Goal: Information Seeking & Learning: Find specific fact

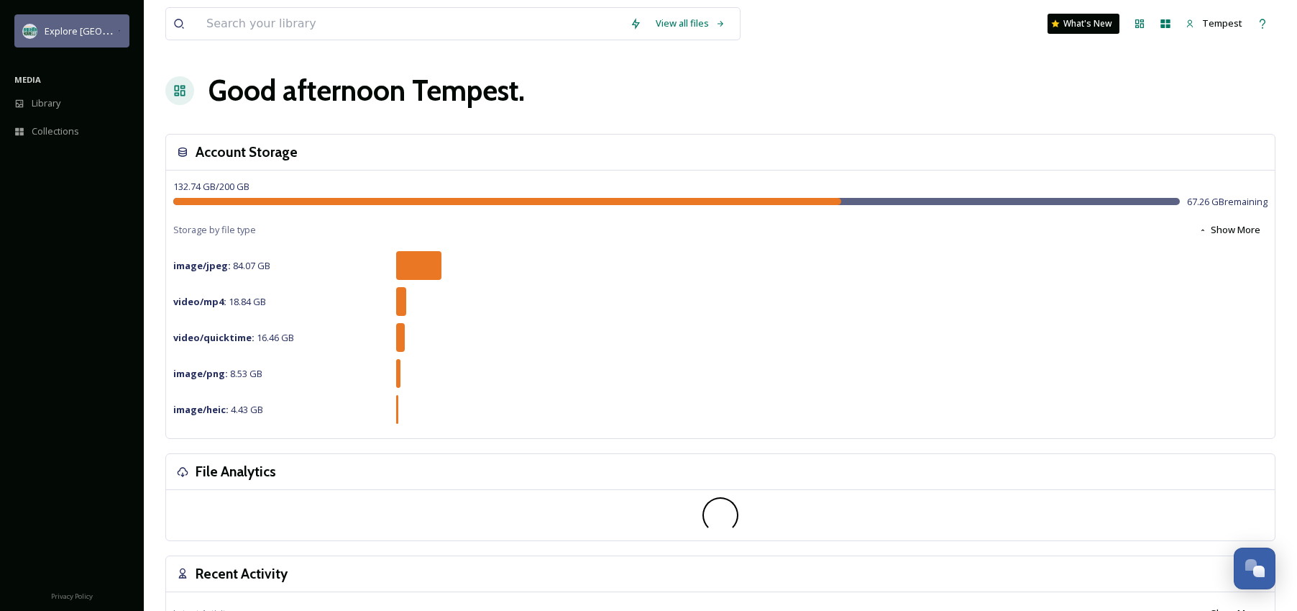
click at [45, 29] on span "Explore [GEOGRAPHIC_DATA][PERSON_NAME]" at bounding box center [144, 31] width 198 height 14
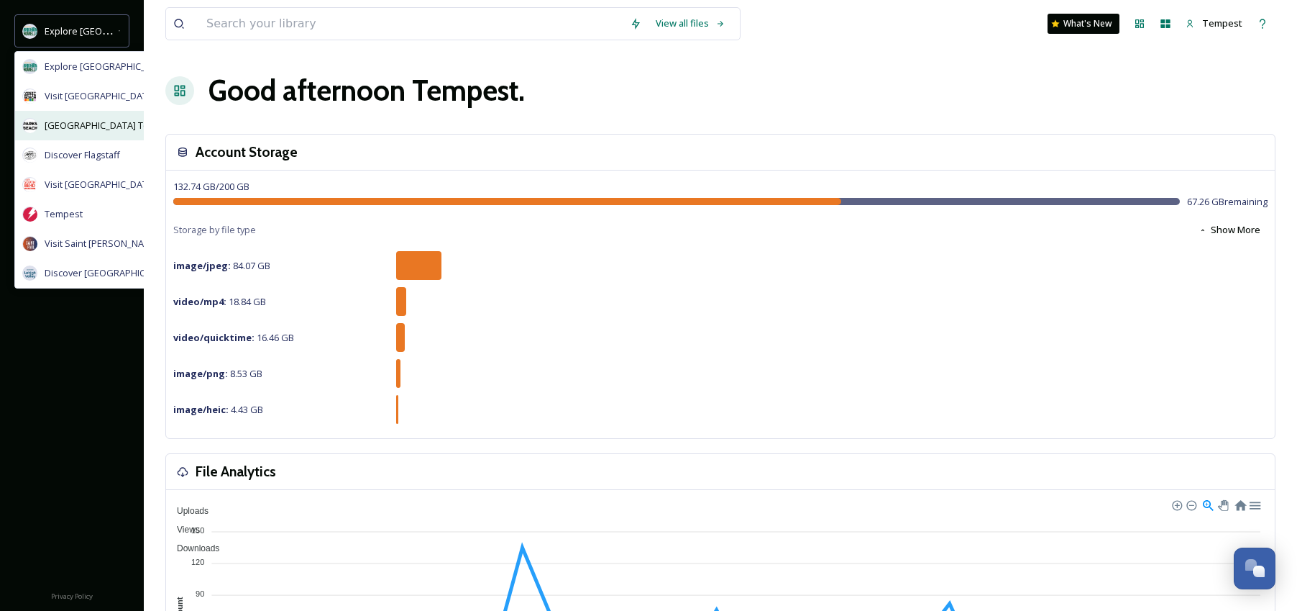
click at [96, 129] on span "[GEOGRAPHIC_DATA] Tourism" at bounding box center [109, 126] width 129 height 14
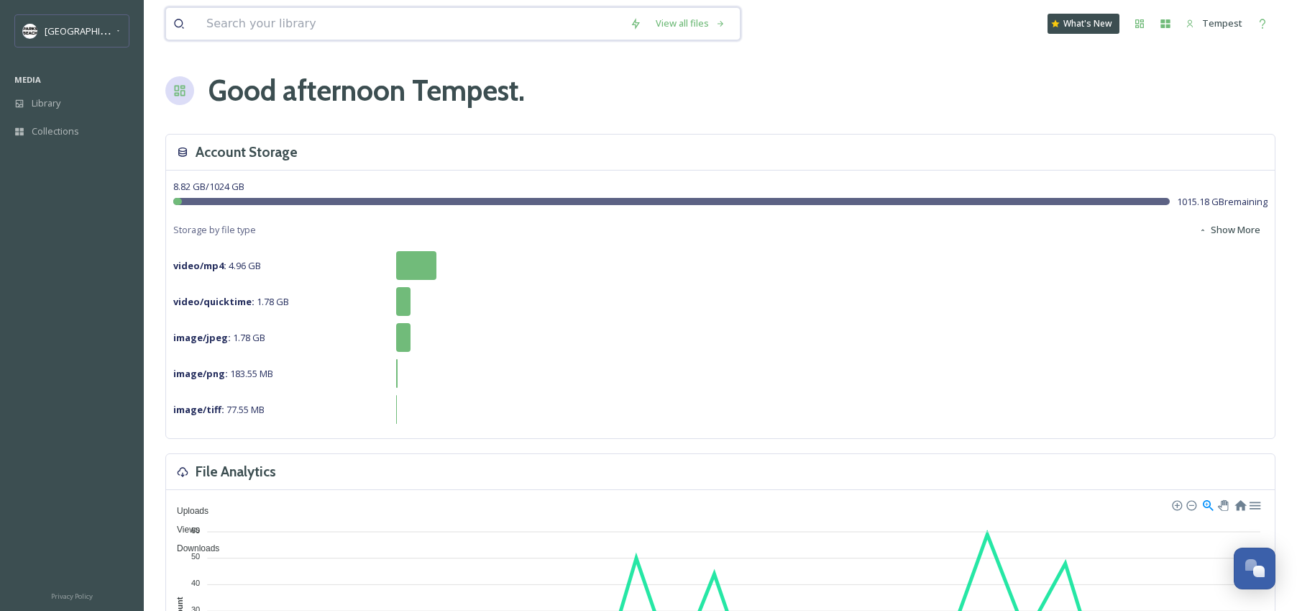
click at [327, 36] on input at bounding box center [411, 24] width 424 height 32
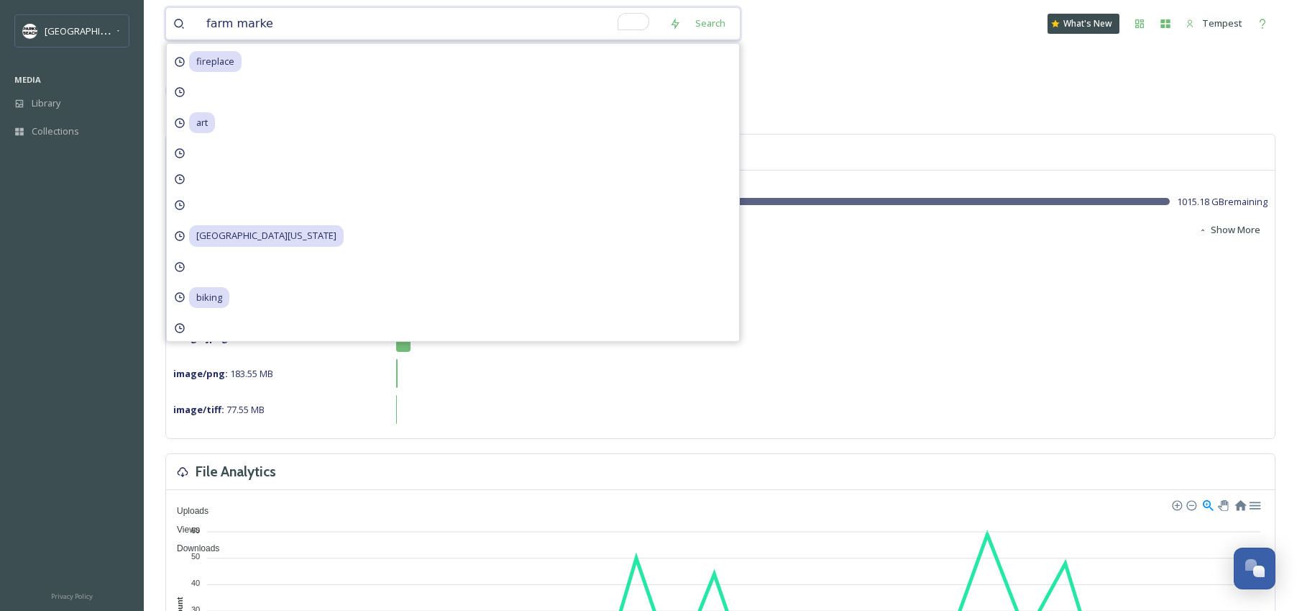
type input "farm market"
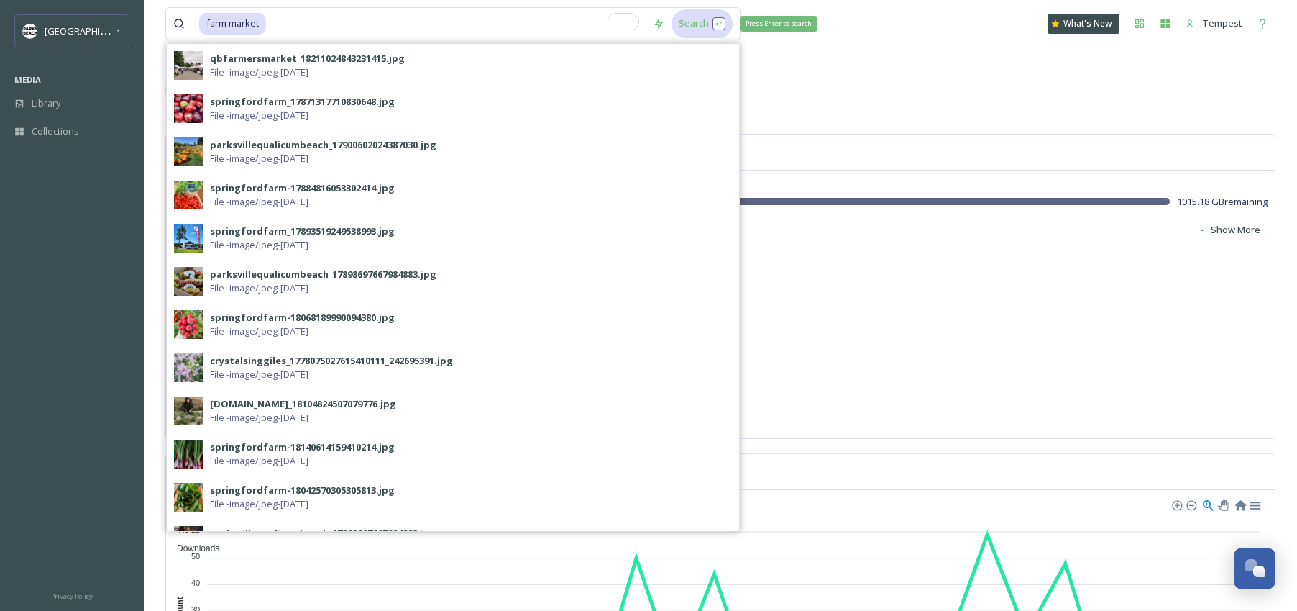
click at [698, 23] on div "Search Press Enter to search" at bounding box center [702, 23] width 61 height 28
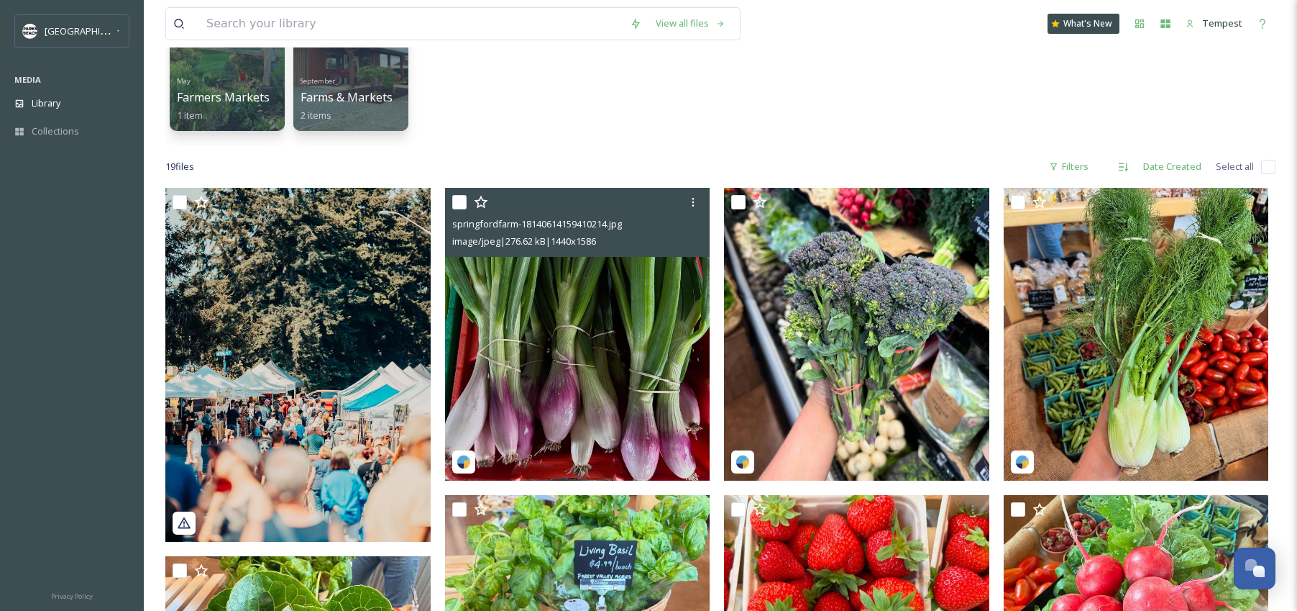
scroll to position [156, 0]
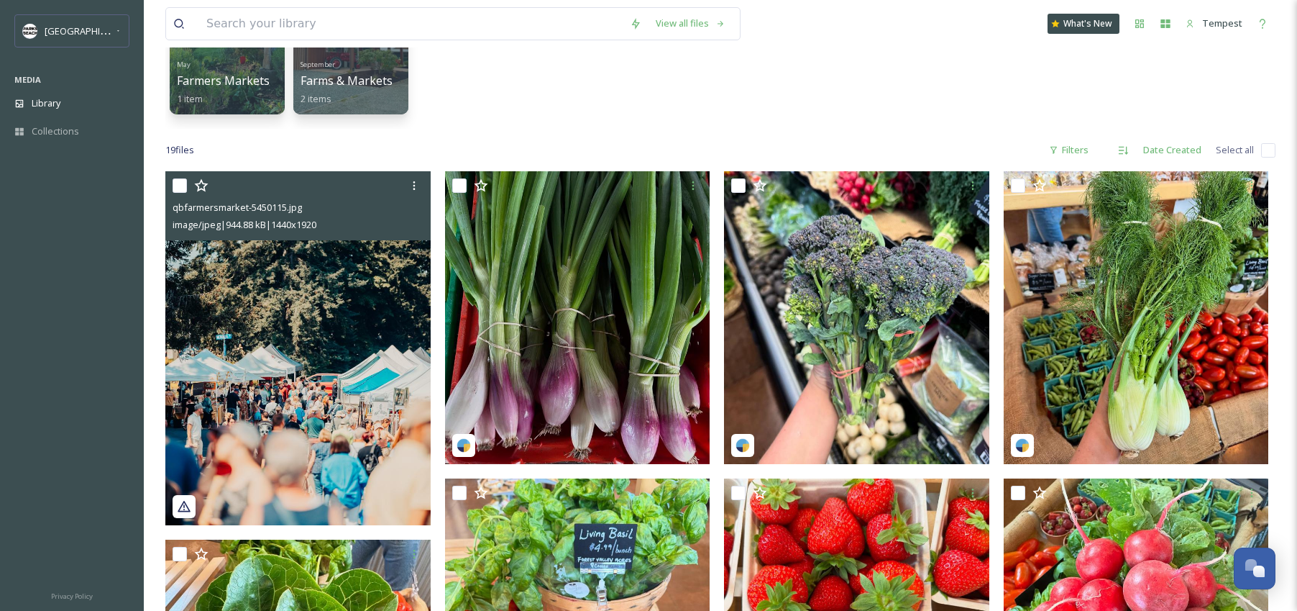
click at [344, 347] on img at bounding box center [297, 348] width 265 height 354
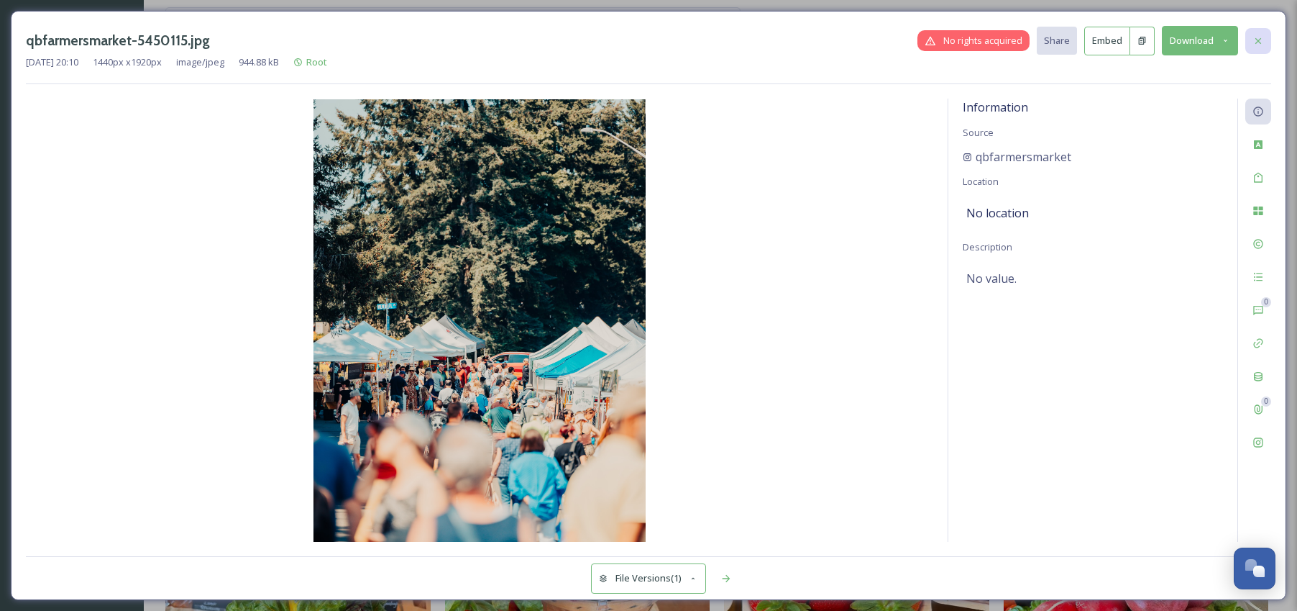
click at [1256, 45] on icon at bounding box center [1259, 41] width 12 height 12
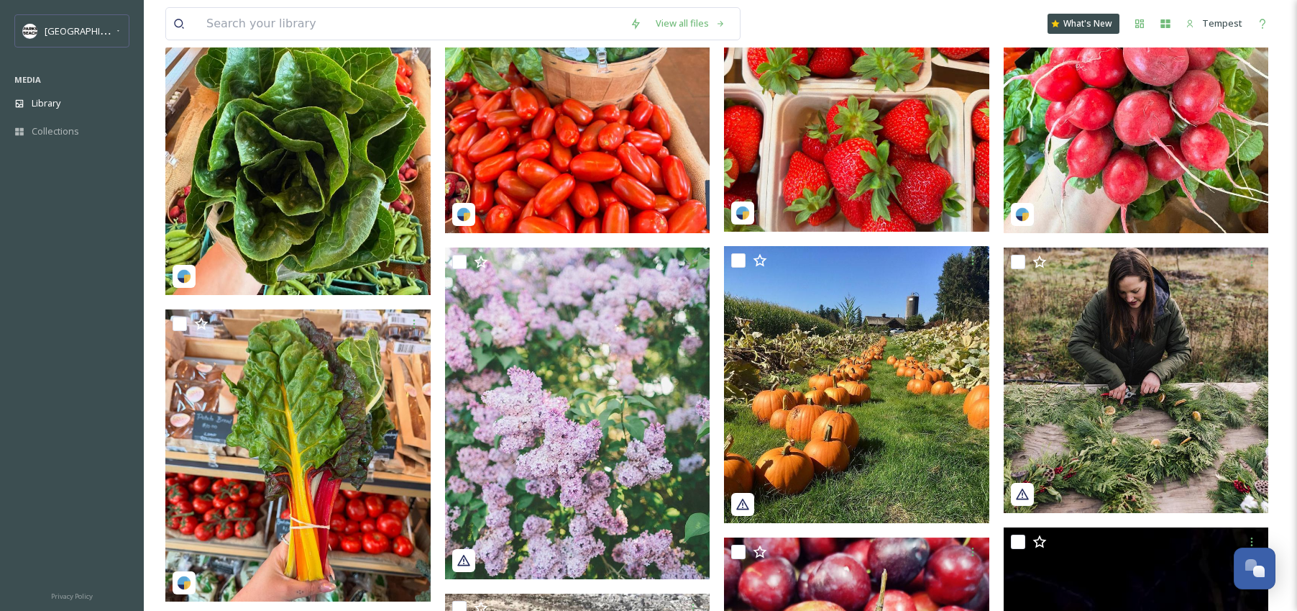
scroll to position [695, 0]
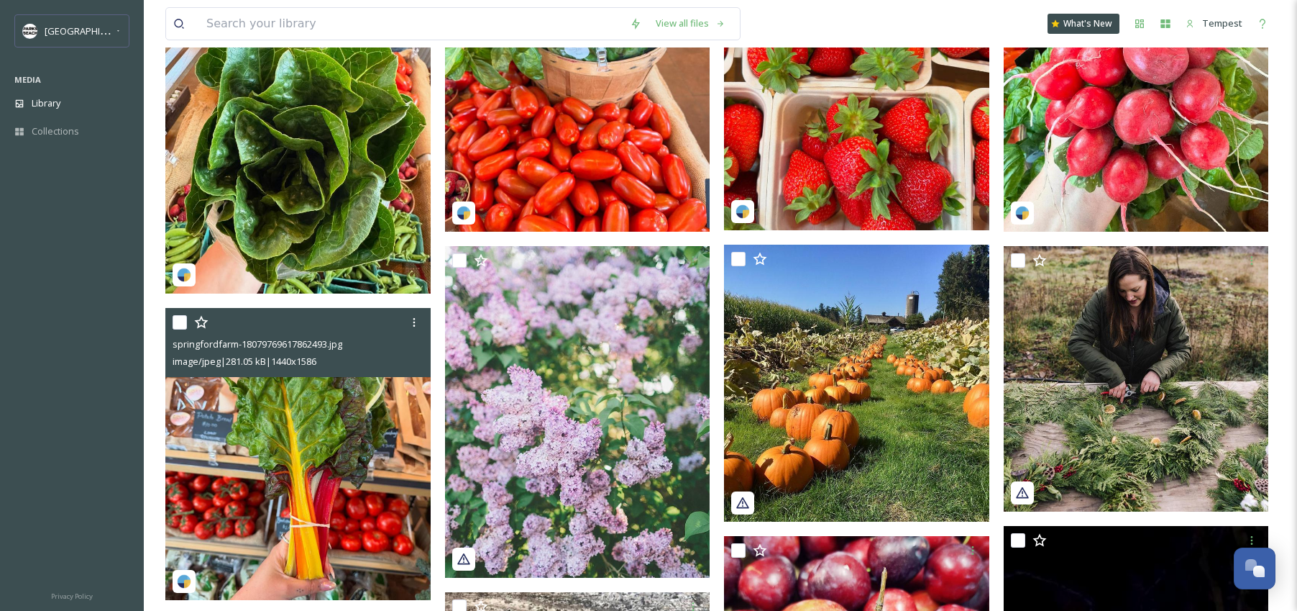
click at [364, 411] on img at bounding box center [297, 454] width 265 height 292
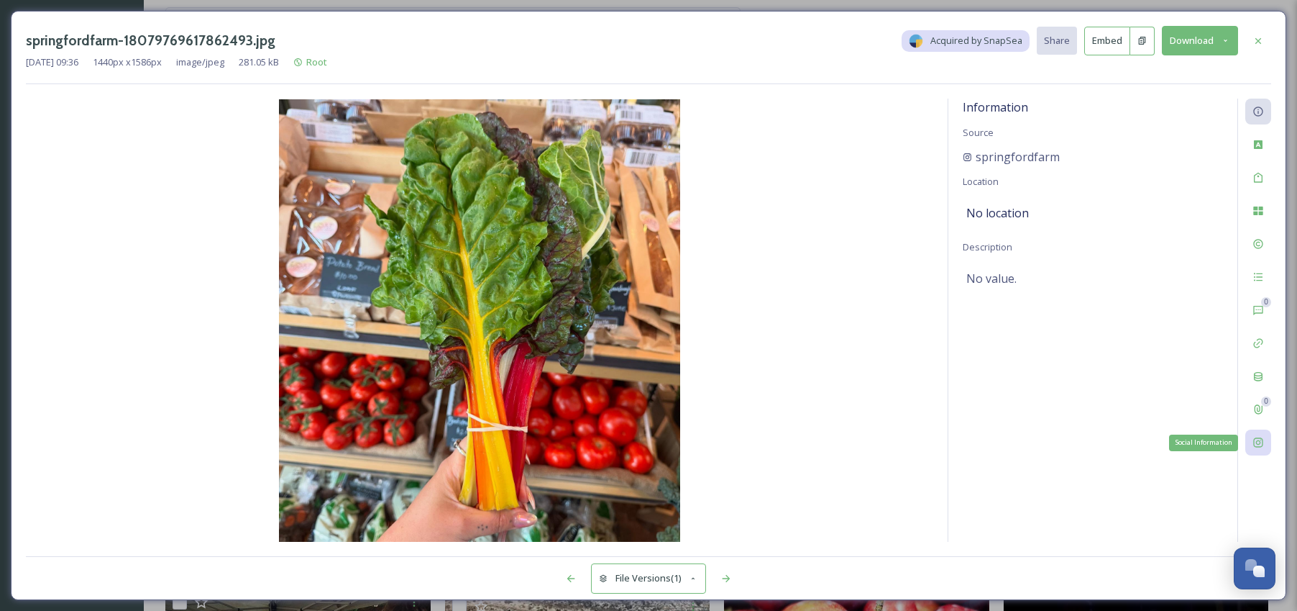
click at [1263, 444] on icon at bounding box center [1257, 442] width 9 height 9
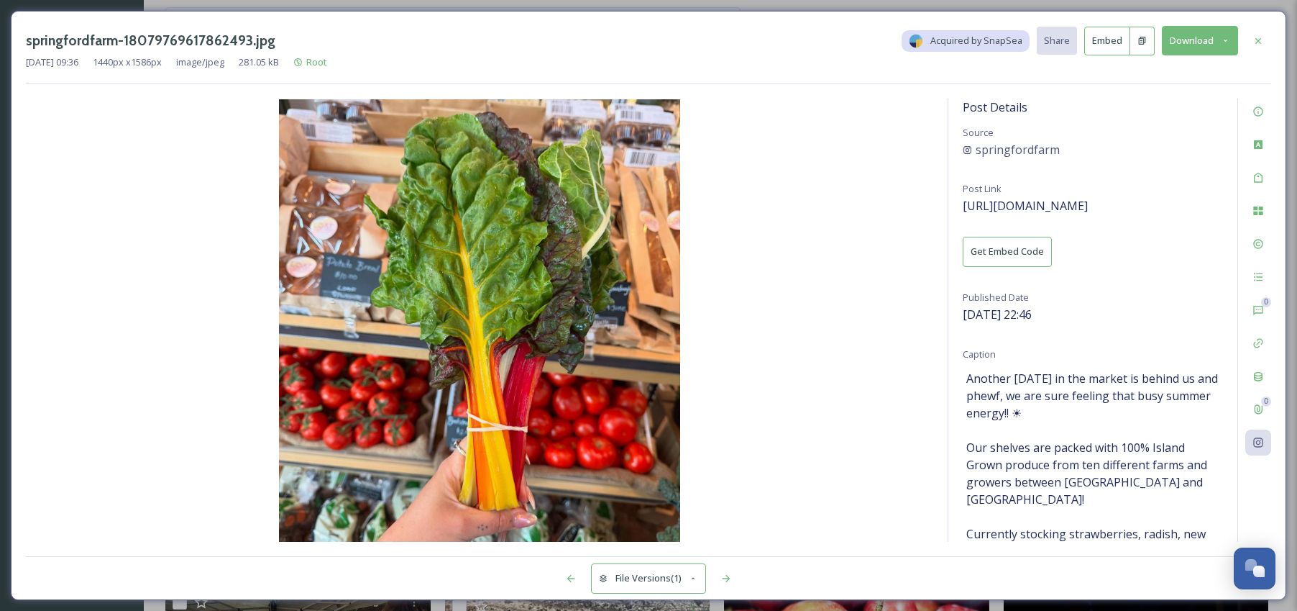
click at [1210, 46] on button "Download" at bounding box center [1200, 40] width 76 height 29
click at [1201, 93] on div "Download Medium (981 x 1080)" at bounding box center [1162, 102] width 150 height 28
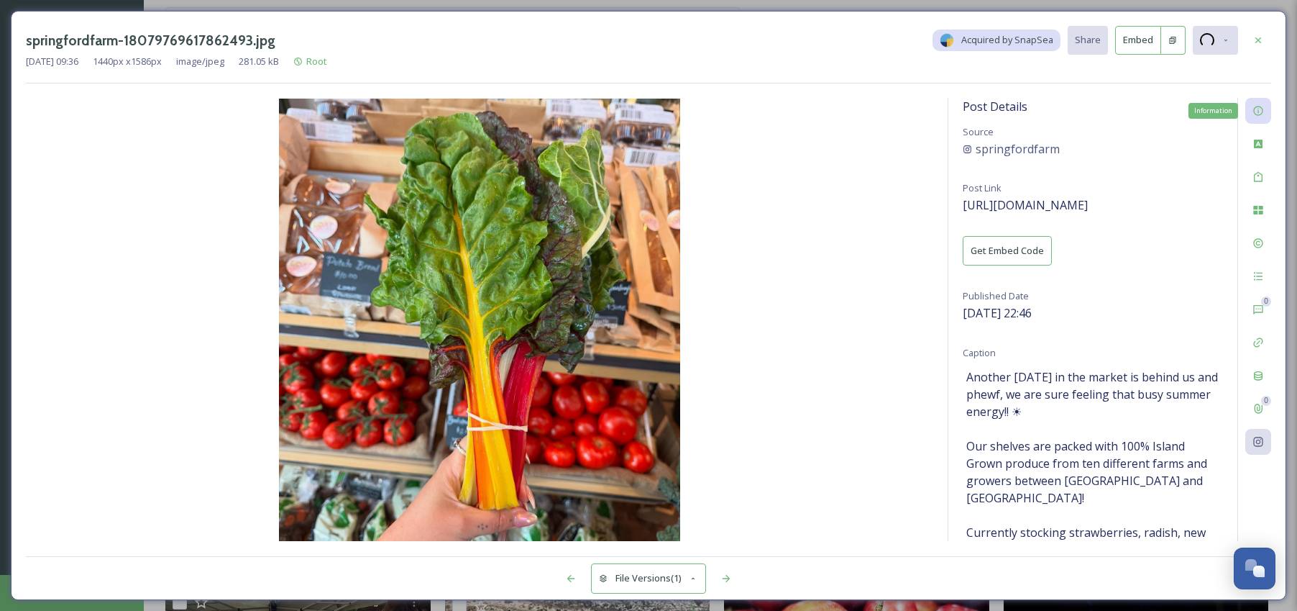
click at [1260, 111] on icon at bounding box center [1259, 111] width 12 height 12
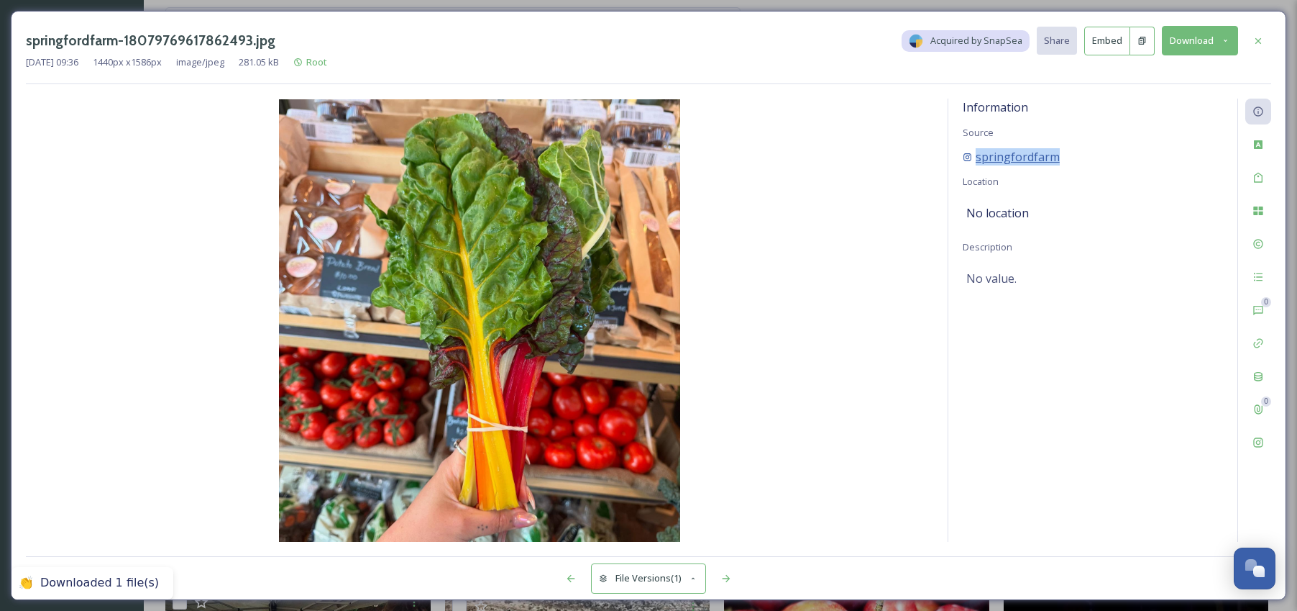
drag, startPoint x: 1069, startPoint y: 155, endPoint x: 978, endPoint y: 158, distance: 90.7
click at [976, 159] on div "springfordfarm" at bounding box center [1093, 156] width 260 height 17
copy span "springfordfarm"
click at [1256, 43] on icon at bounding box center [1259, 41] width 12 height 12
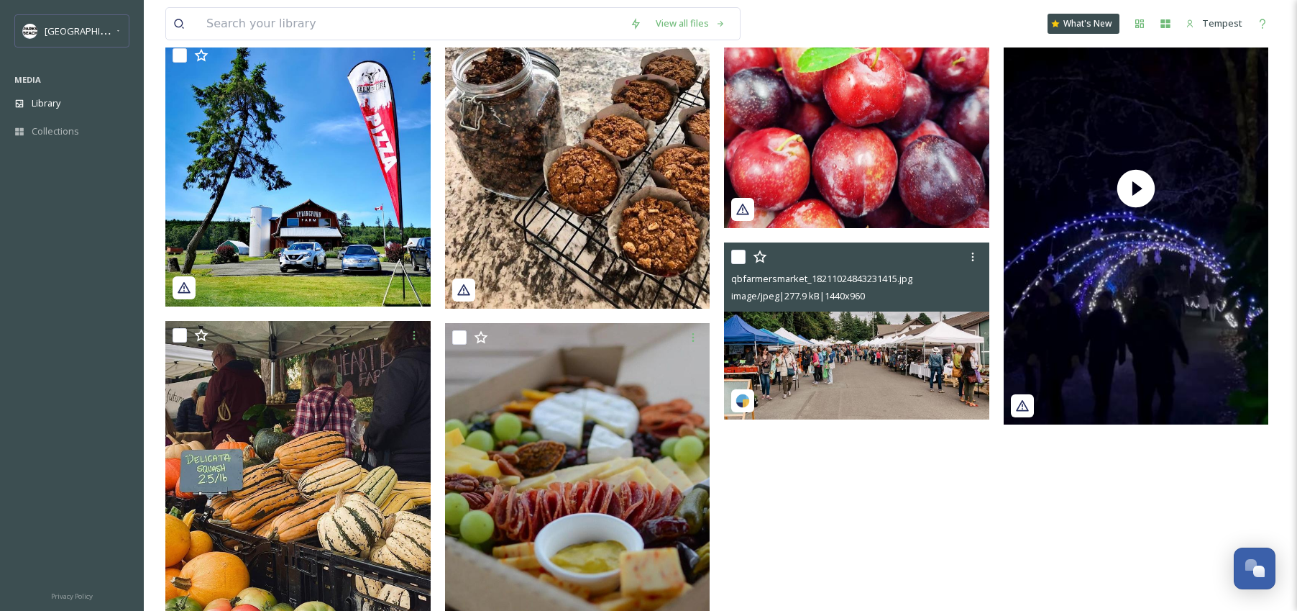
scroll to position [1335, 0]
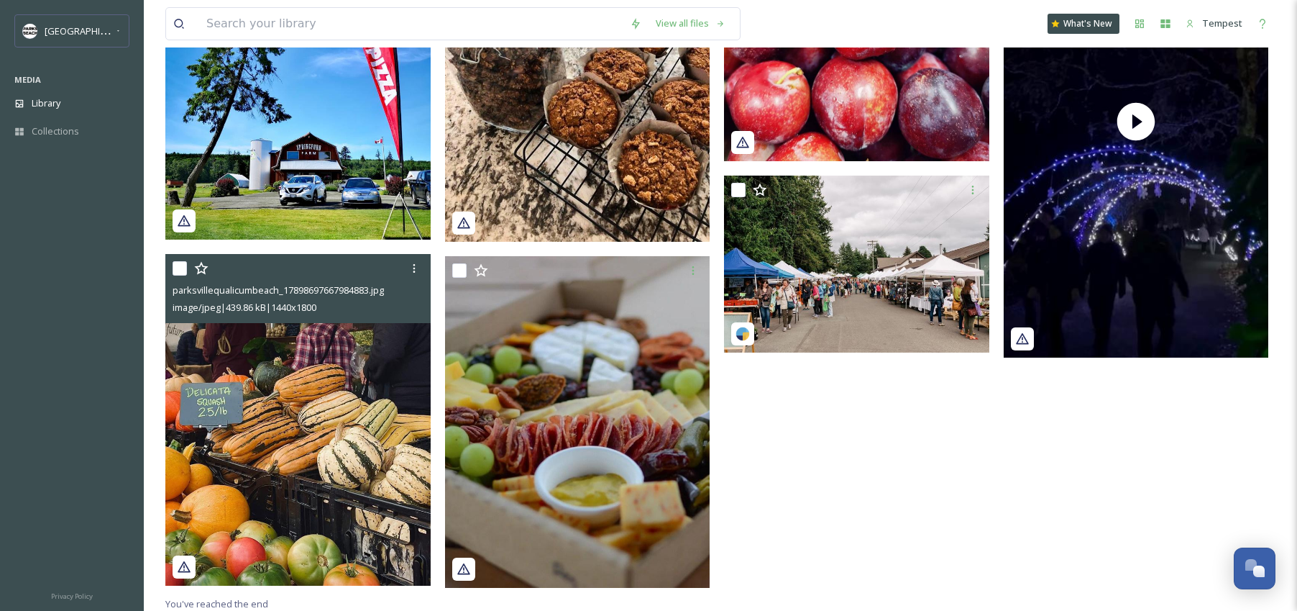
click at [323, 408] on img at bounding box center [297, 420] width 265 height 332
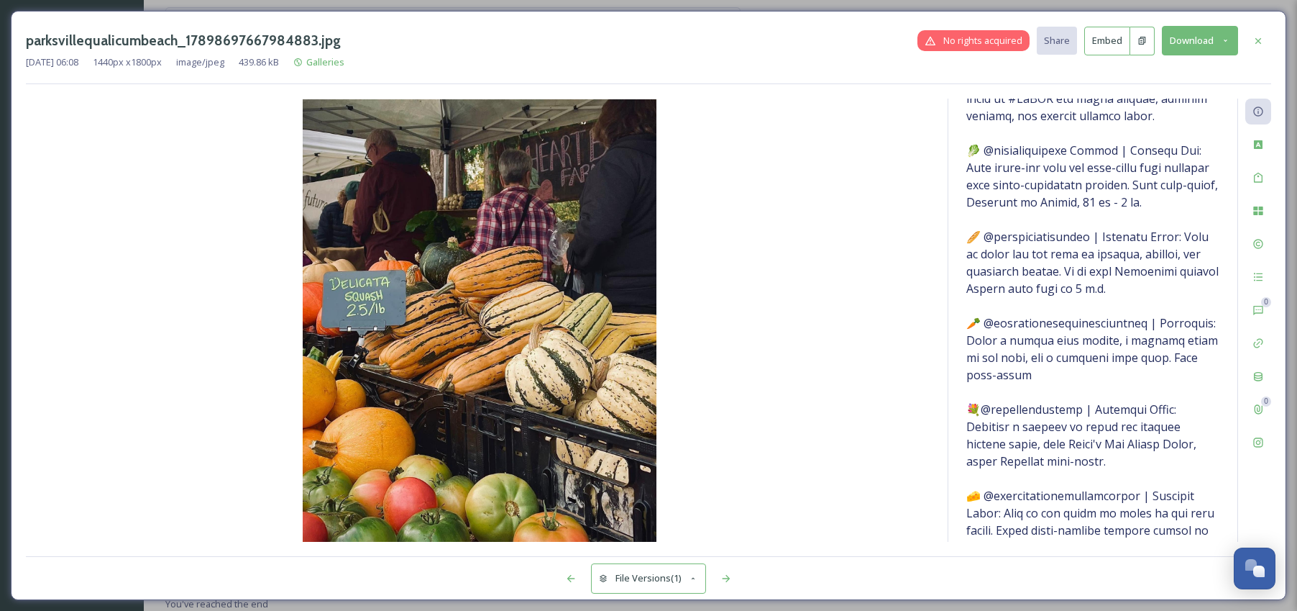
scroll to position [316, 0]
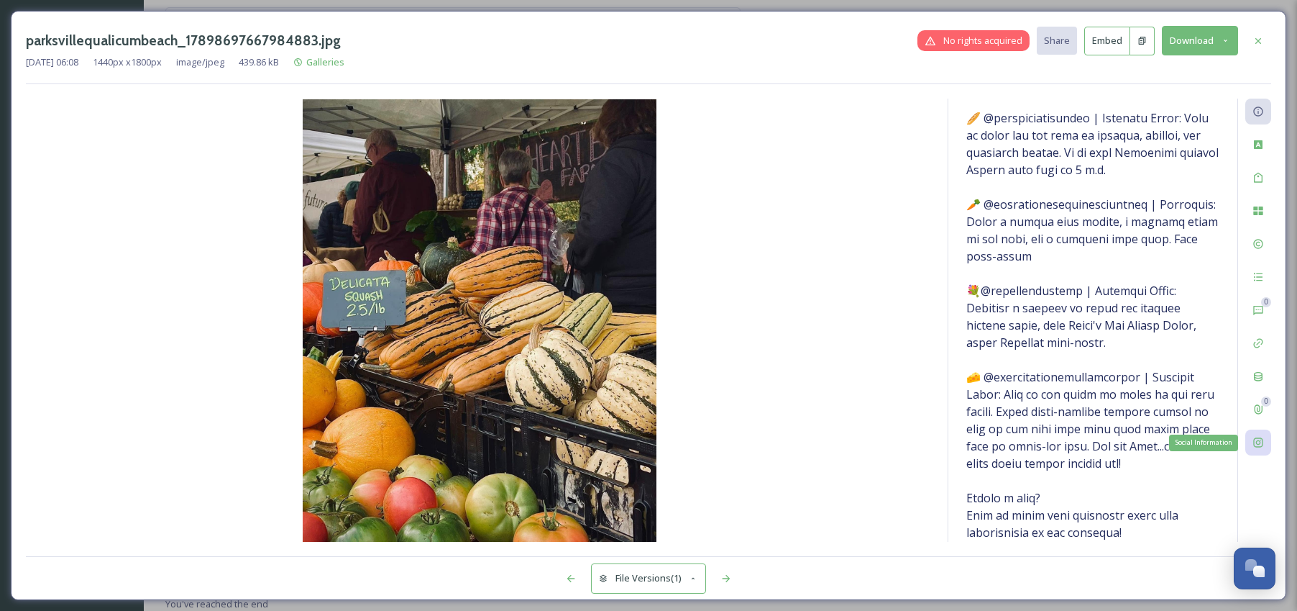
click at [1266, 442] on div "Social Information" at bounding box center [1258, 442] width 26 height 26
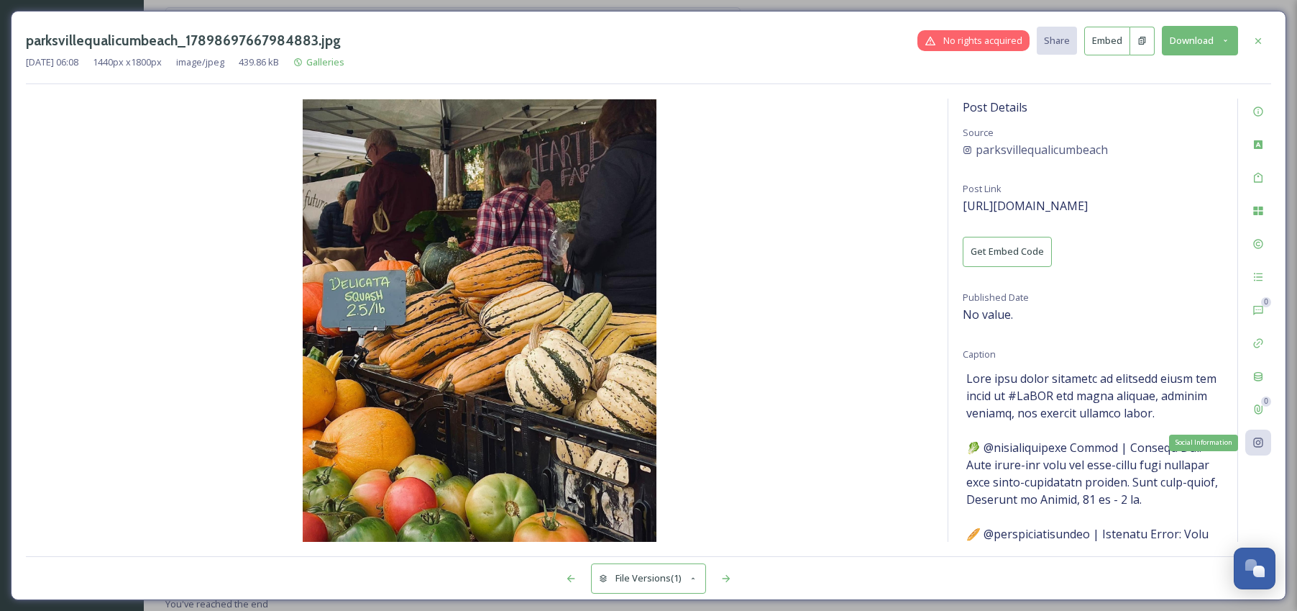
click at [1262, 445] on icon at bounding box center [1257, 442] width 9 height 9
click at [1061, 200] on span "[URL][DOMAIN_NAME]" at bounding box center [1025, 206] width 125 height 16
click at [1253, 39] on icon at bounding box center [1259, 41] width 12 height 12
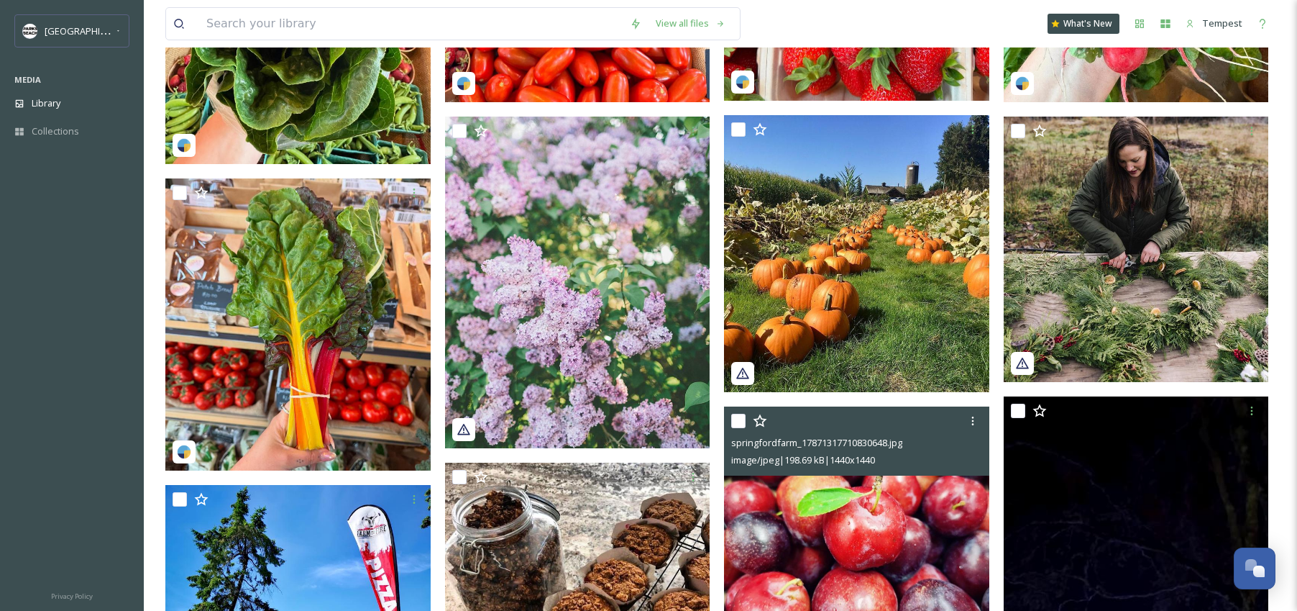
scroll to position [723, 0]
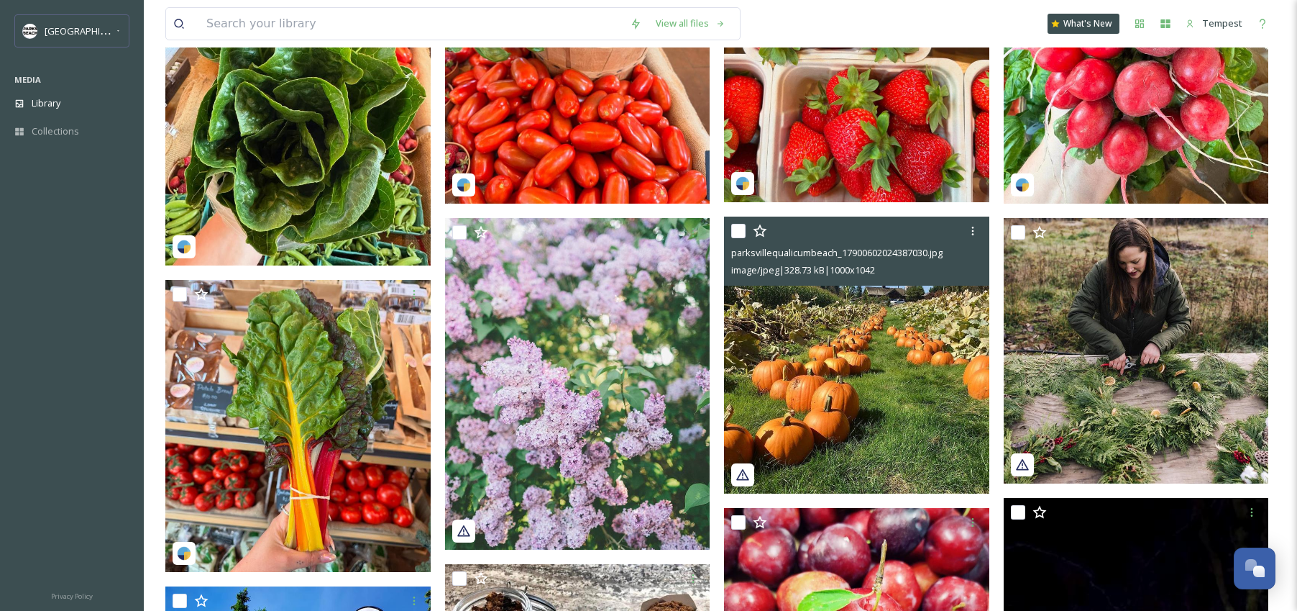
click at [831, 406] on img at bounding box center [856, 354] width 265 height 276
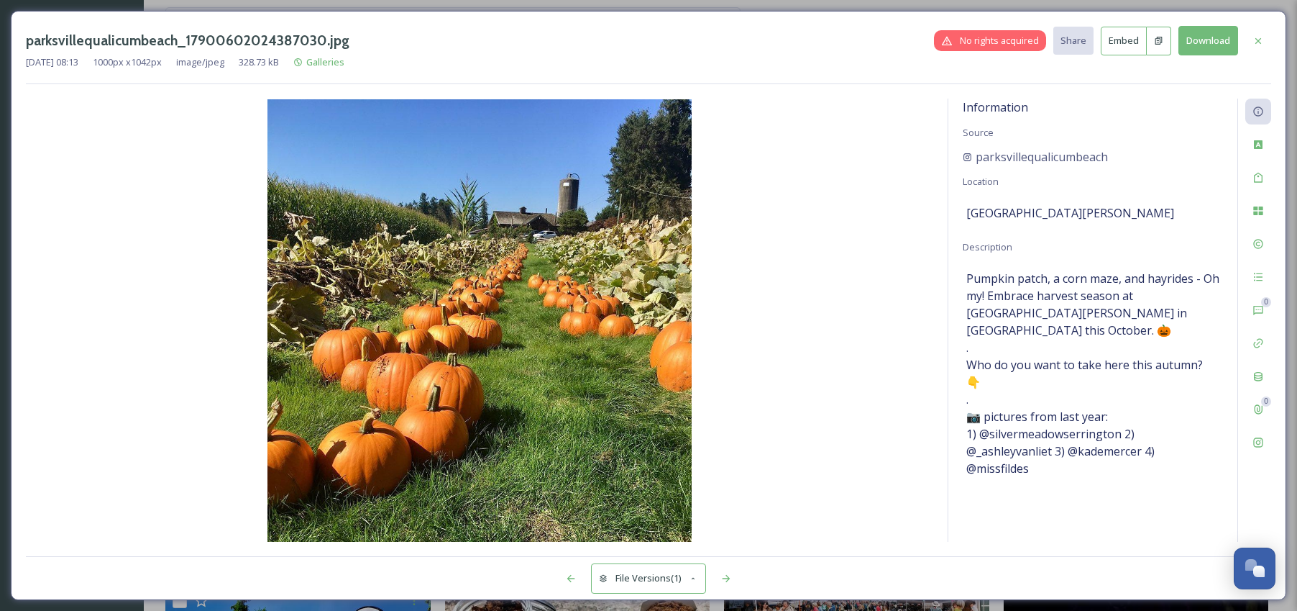
click at [1231, 45] on button "Download" at bounding box center [1209, 40] width 60 height 29
drag, startPoint x: 1120, startPoint y: 160, endPoint x: 1084, endPoint y: 206, distance: 57.4
click at [976, 160] on div "parksvillequalicumbeach" at bounding box center [1093, 156] width 260 height 17
drag, startPoint x: 1125, startPoint y: 214, endPoint x: 964, endPoint y: 216, distance: 161.1
click at [960, 217] on div "Information Source parksvillequalicumbeach Location [GEOGRAPHIC_DATA][PERSON_NA…" at bounding box center [1092, 320] width 289 height 443
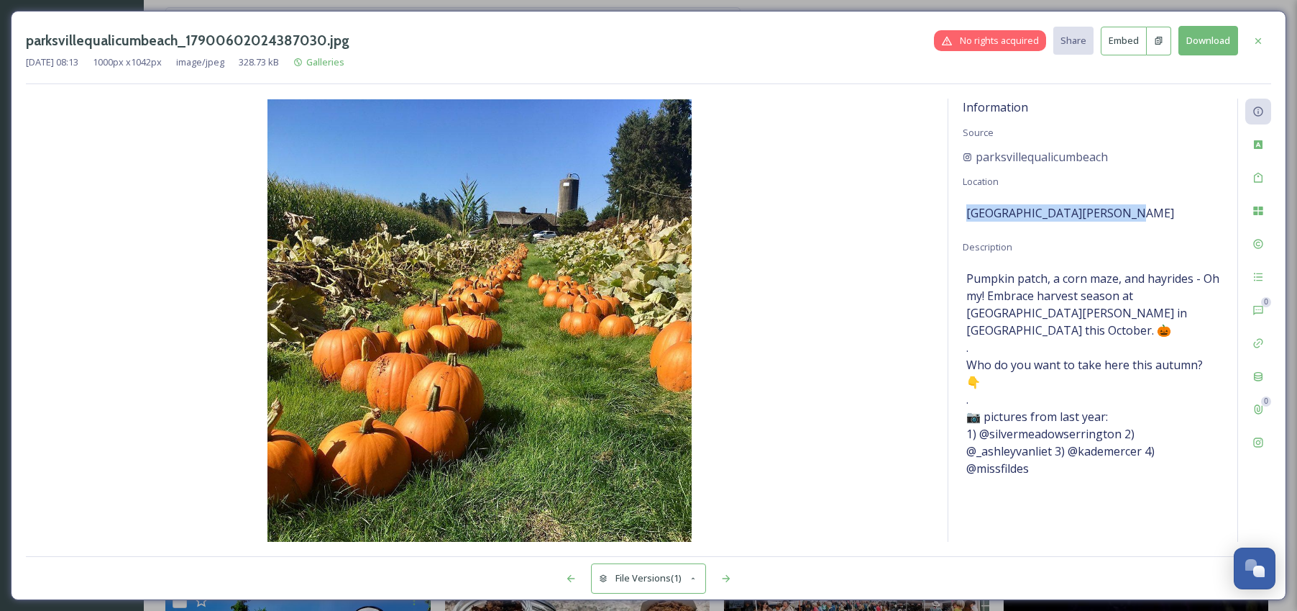
copy span "[GEOGRAPHIC_DATA][PERSON_NAME]"
click at [1257, 443] on icon at bounding box center [1257, 442] width 9 height 9
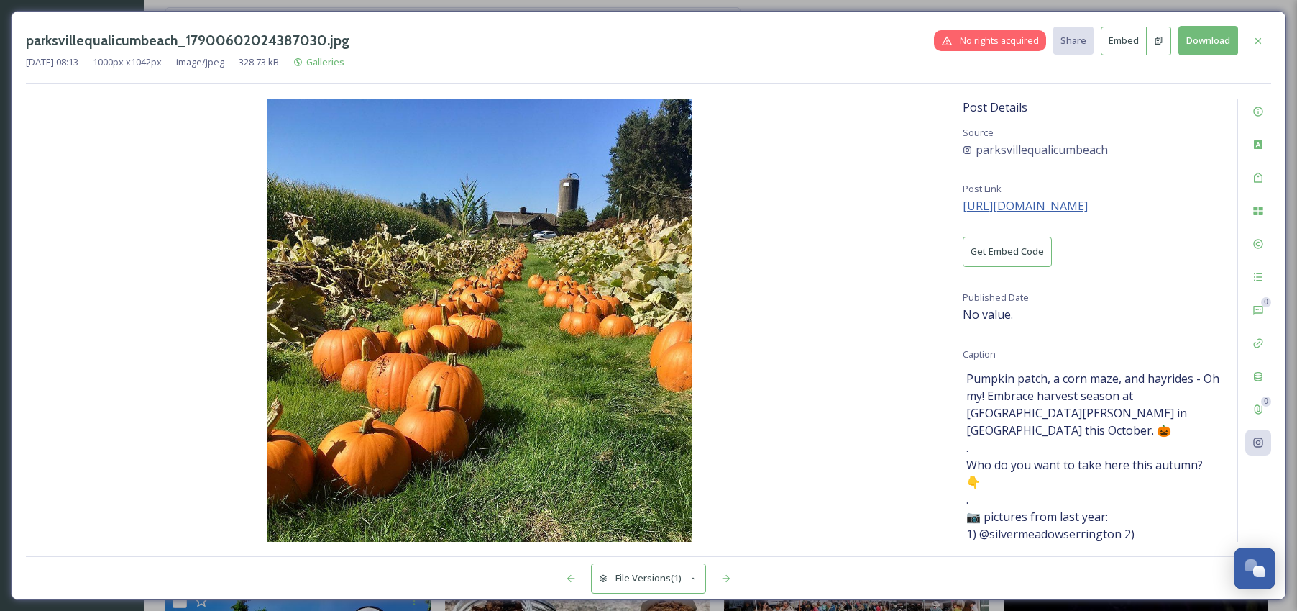
click at [1053, 206] on span "[URL][DOMAIN_NAME]" at bounding box center [1025, 206] width 125 height 16
drag, startPoint x: 1120, startPoint y: 517, endPoint x: 984, endPoint y: 521, distance: 135.2
click at [984, 521] on span "Pumpkin patch, a corn maze, and hayrides - Oh my! Embrace harvest season at [GE…" at bounding box center [1092, 473] width 253 height 207
copy span "lvermeadowserrington 2)"
click at [1259, 42] on icon at bounding box center [1259, 40] width 6 height 6
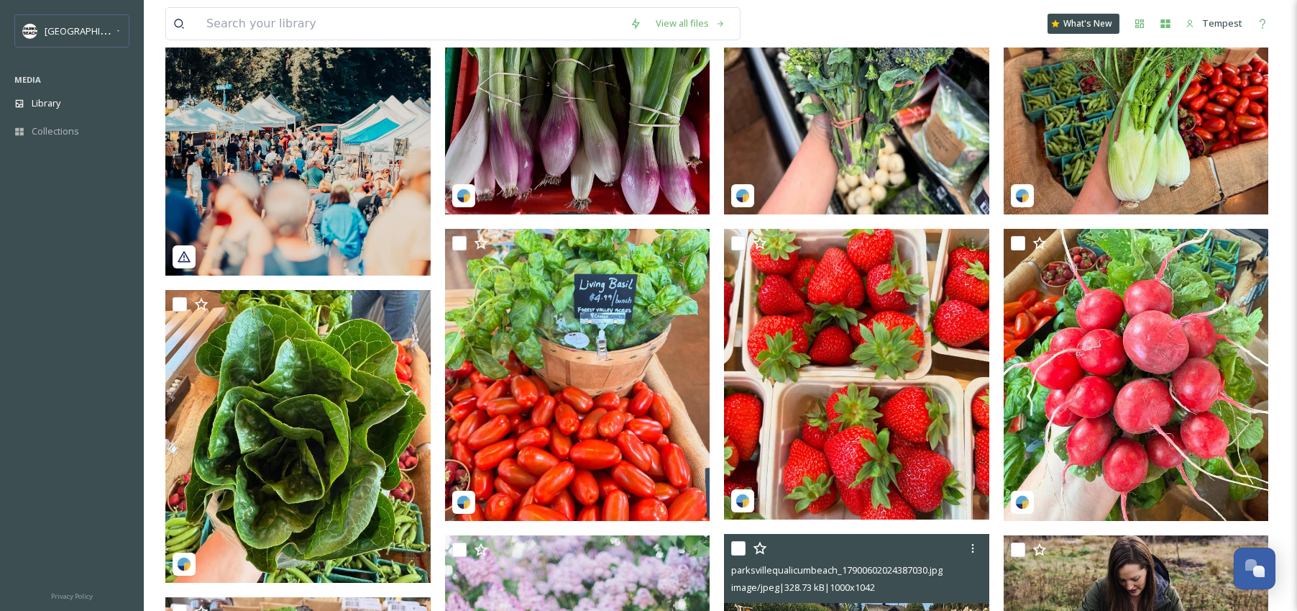
scroll to position [362, 0]
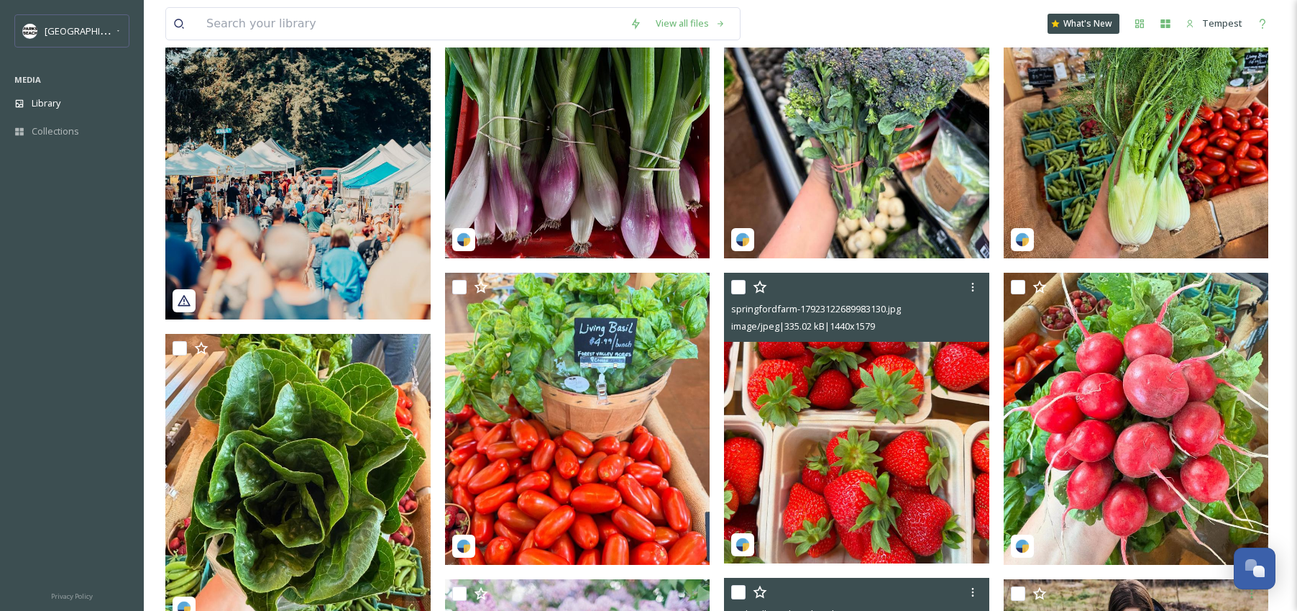
click at [854, 419] on img at bounding box center [856, 417] width 265 height 291
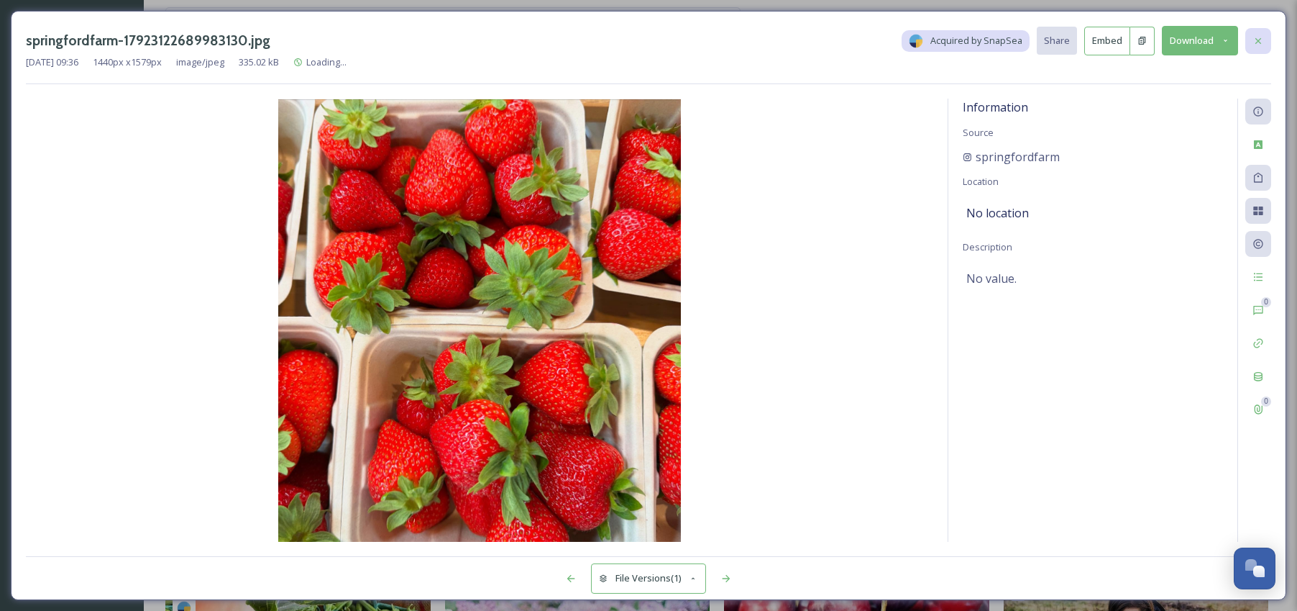
click at [1262, 39] on icon at bounding box center [1259, 41] width 12 height 12
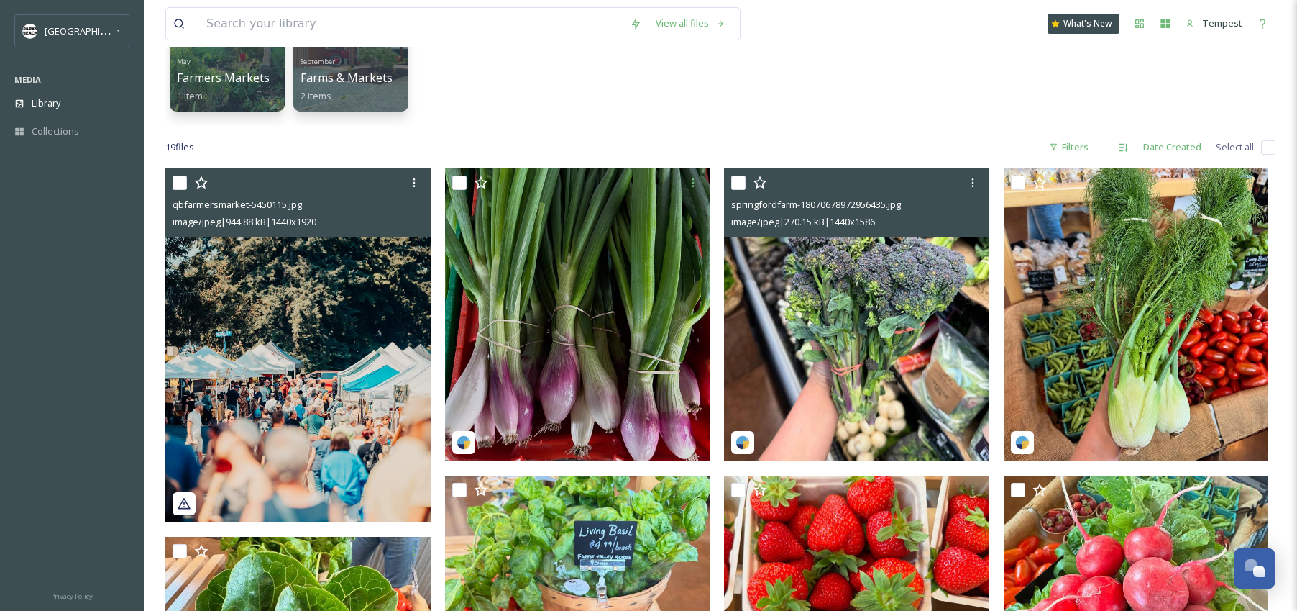
scroll to position [147, 0]
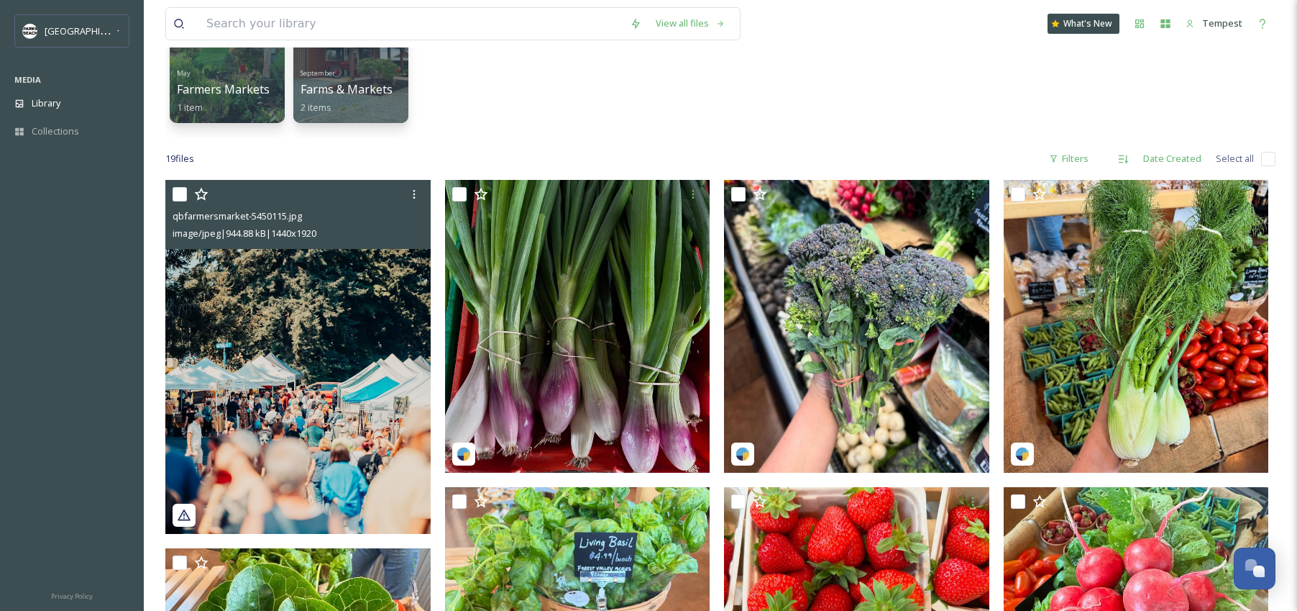
click at [314, 388] on img at bounding box center [297, 357] width 265 height 354
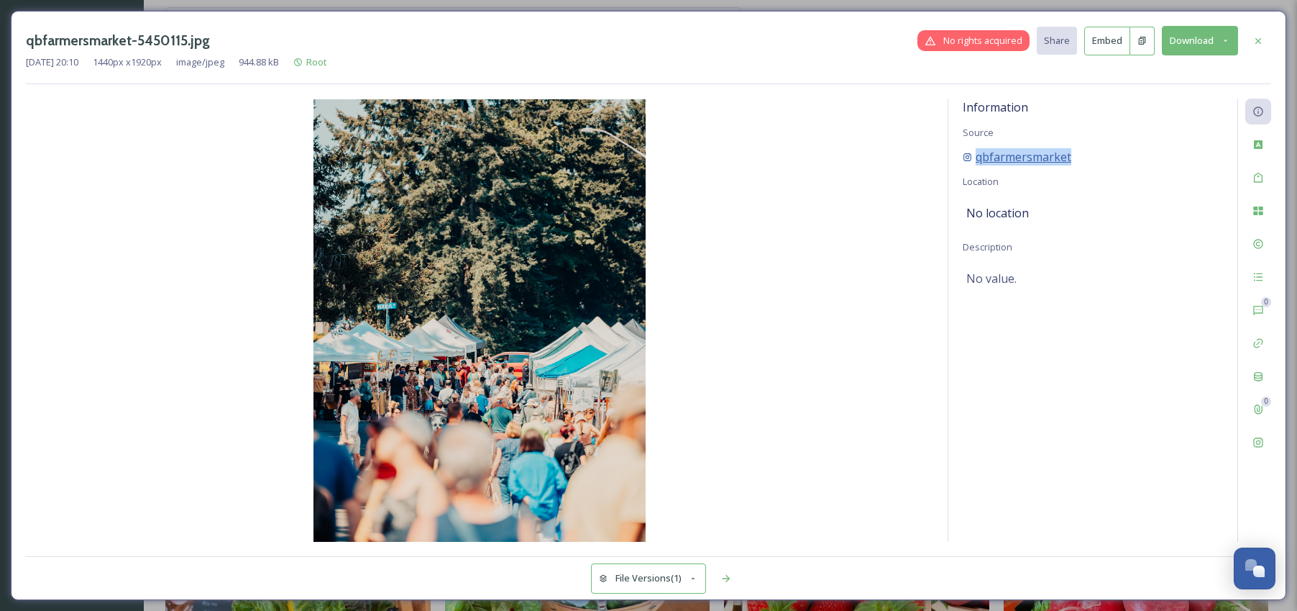
drag, startPoint x: 1087, startPoint y: 161, endPoint x: 978, endPoint y: 161, distance: 109.3
click at [975, 161] on div "qbfarmersmarket" at bounding box center [1093, 156] width 260 height 17
copy span "qbfarmersmarket"
click at [1215, 54] on button "Download" at bounding box center [1200, 40] width 76 height 29
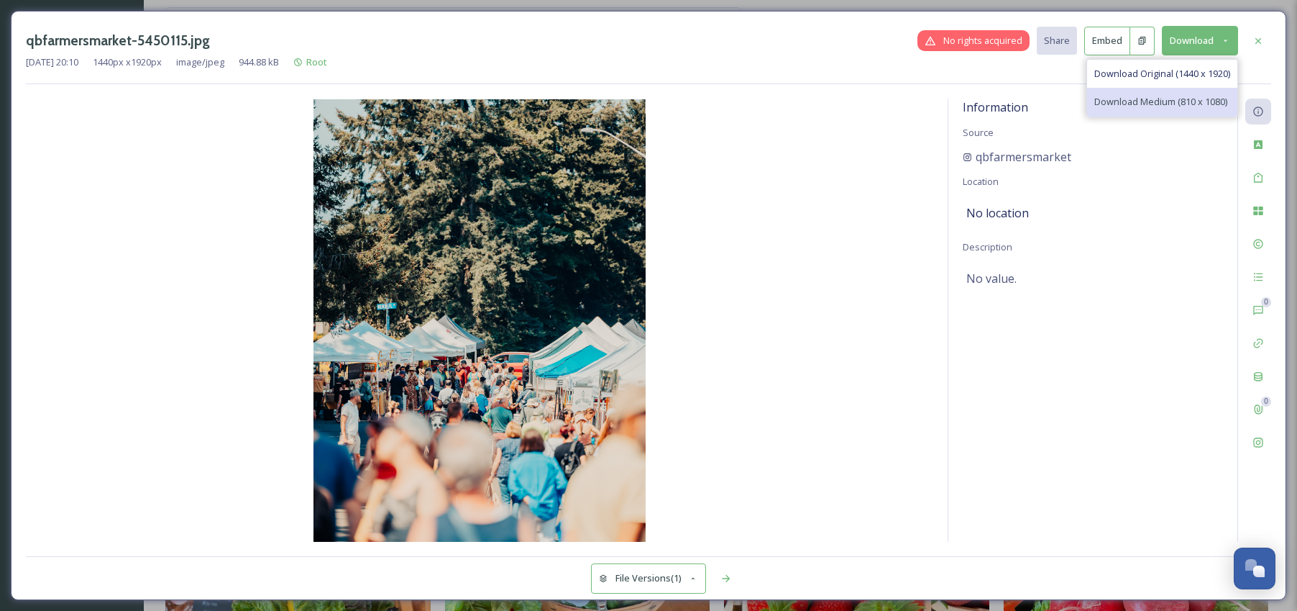
click at [1170, 109] on div "Download Medium (810 x 1080)" at bounding box center [1162, 102] width 150 height 28
click at [1257, 42] on icon at bounding box center [1259, 41] width 12 height 12
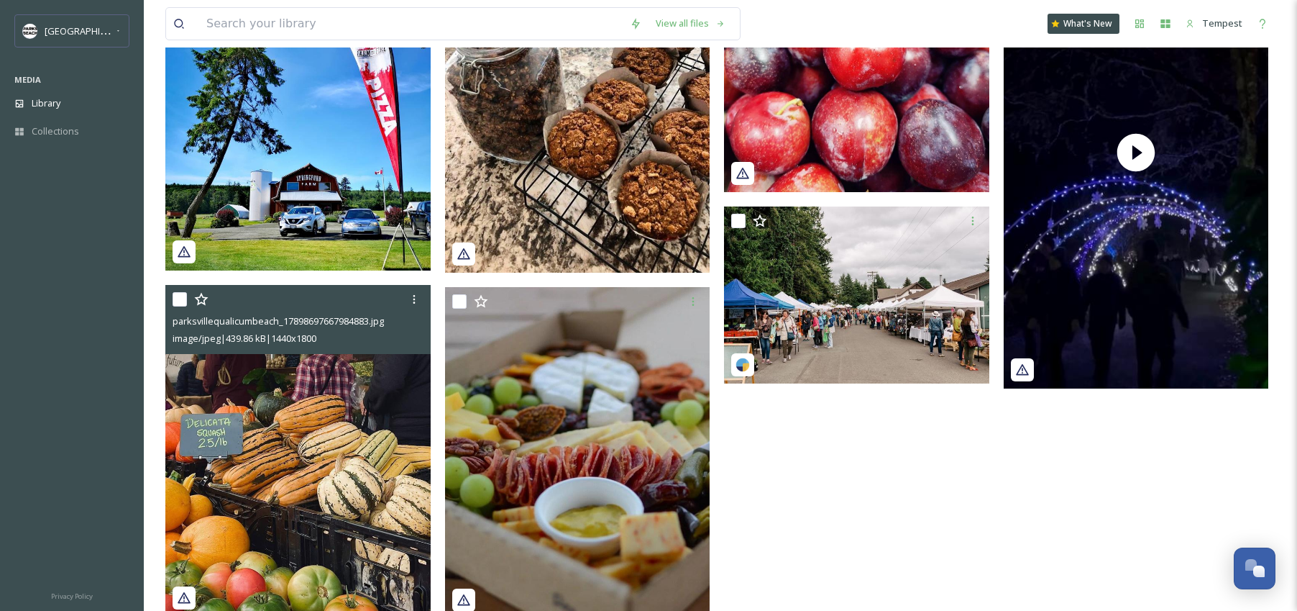
scroll to position [1336, 0]
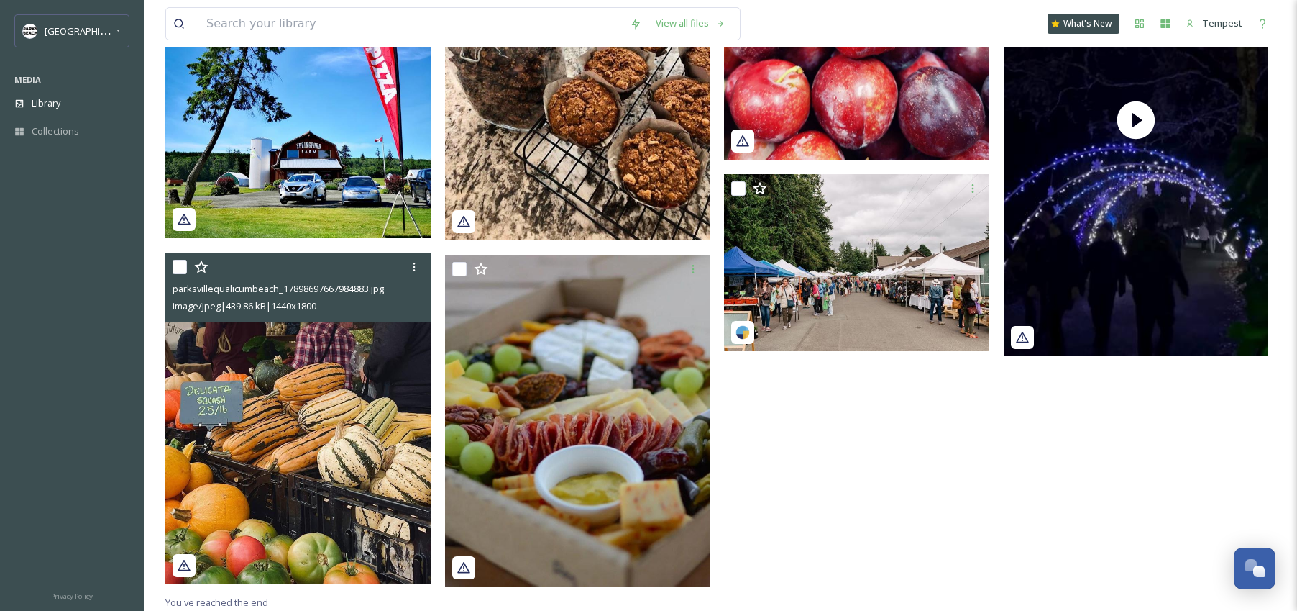
click at [365, 413] on img at bounding box center [297, 418] width 265 height 332
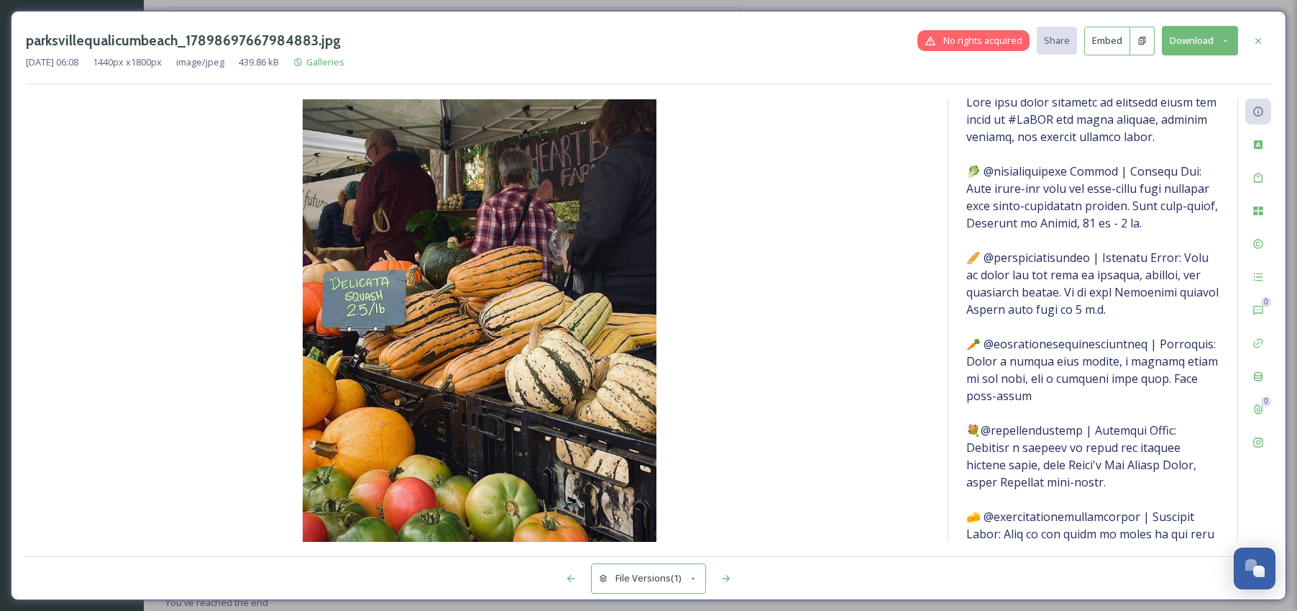
scroll to position [182, 0]
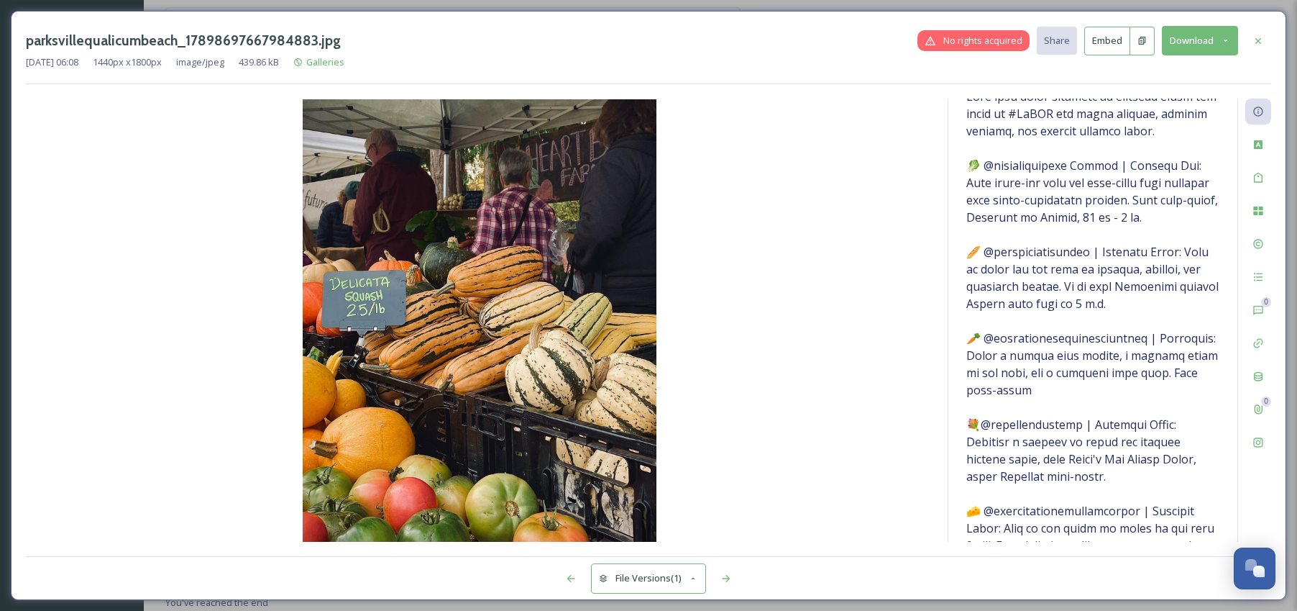
click at [1255, 37] on icon at bounding box center [1259, 41] width 12 height 12
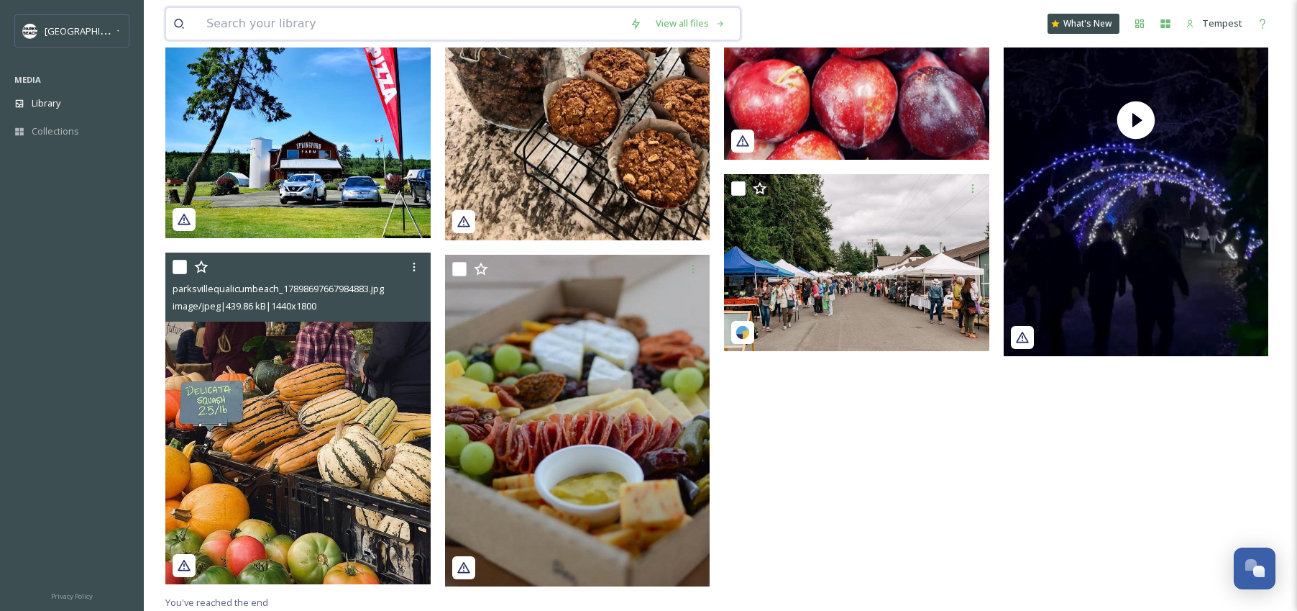
click at [389, 21] on input at bounding box center [411, 24] width 424 height 32
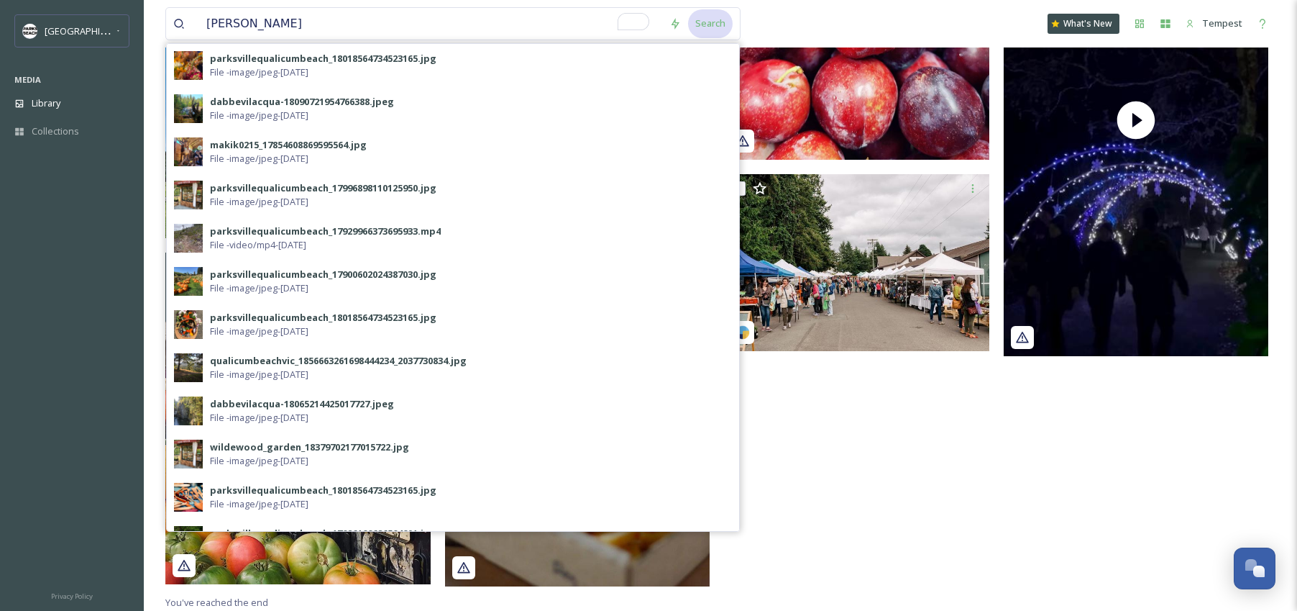
click at [708, 23] on div "Search" at bounding box center [710, 23] width 45 height 28
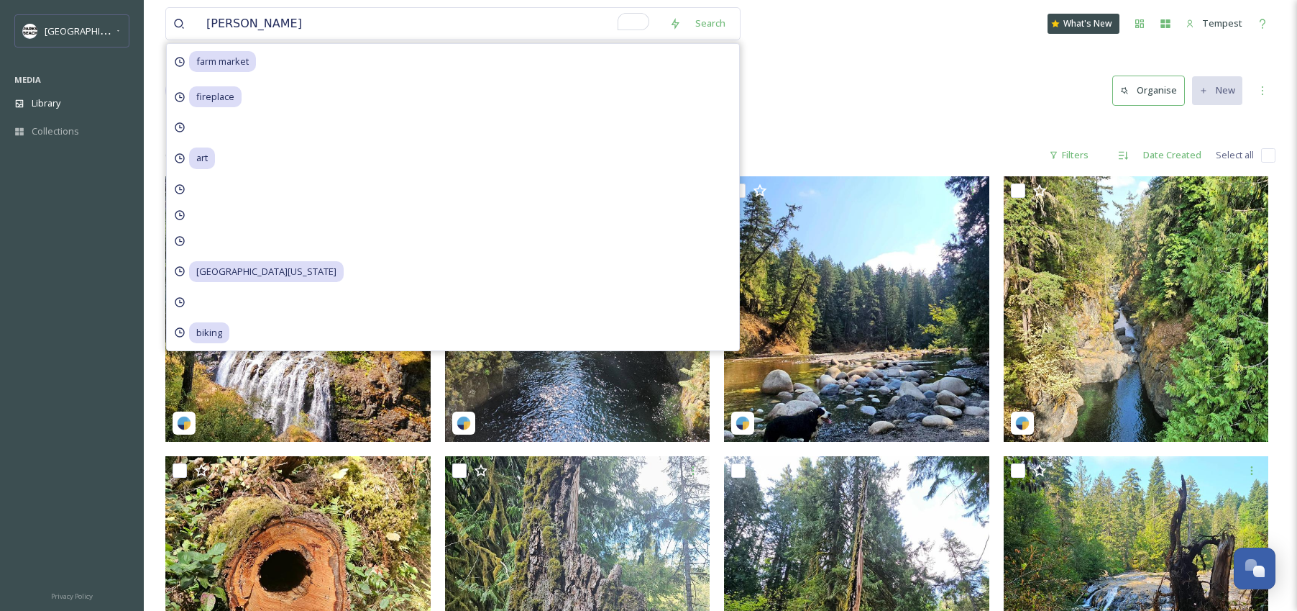
click at [797, 75] on div "Library Search Organise New" at bounding box center [720, 90] width 1110 height 43
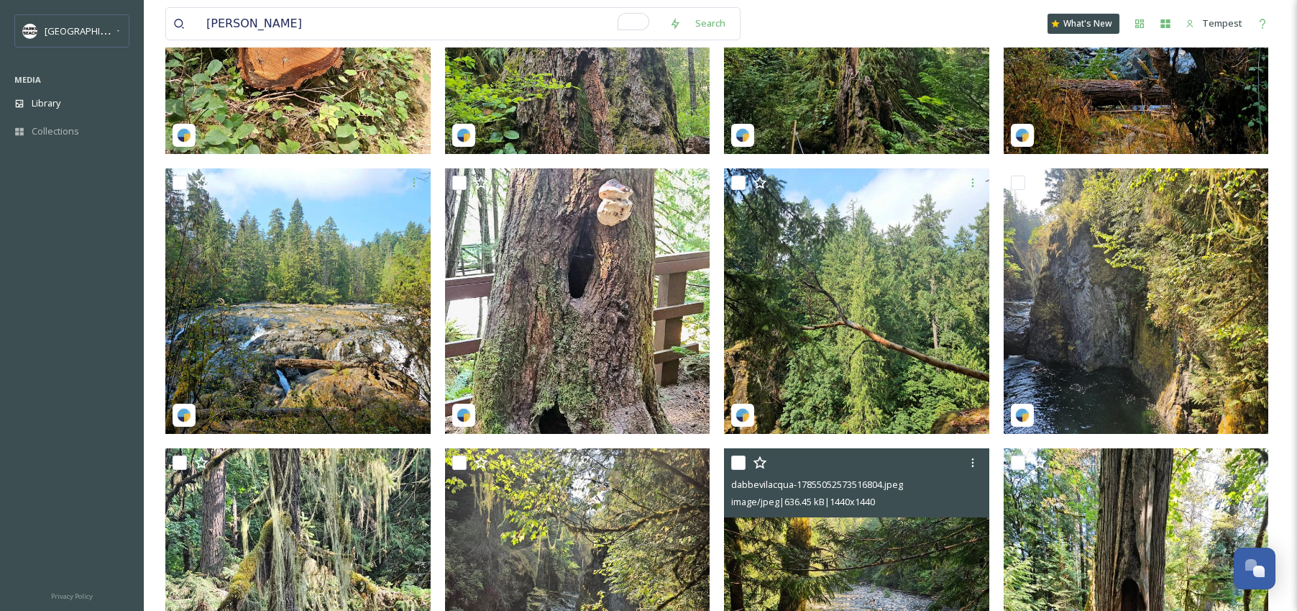
scroll to position [462, 0]
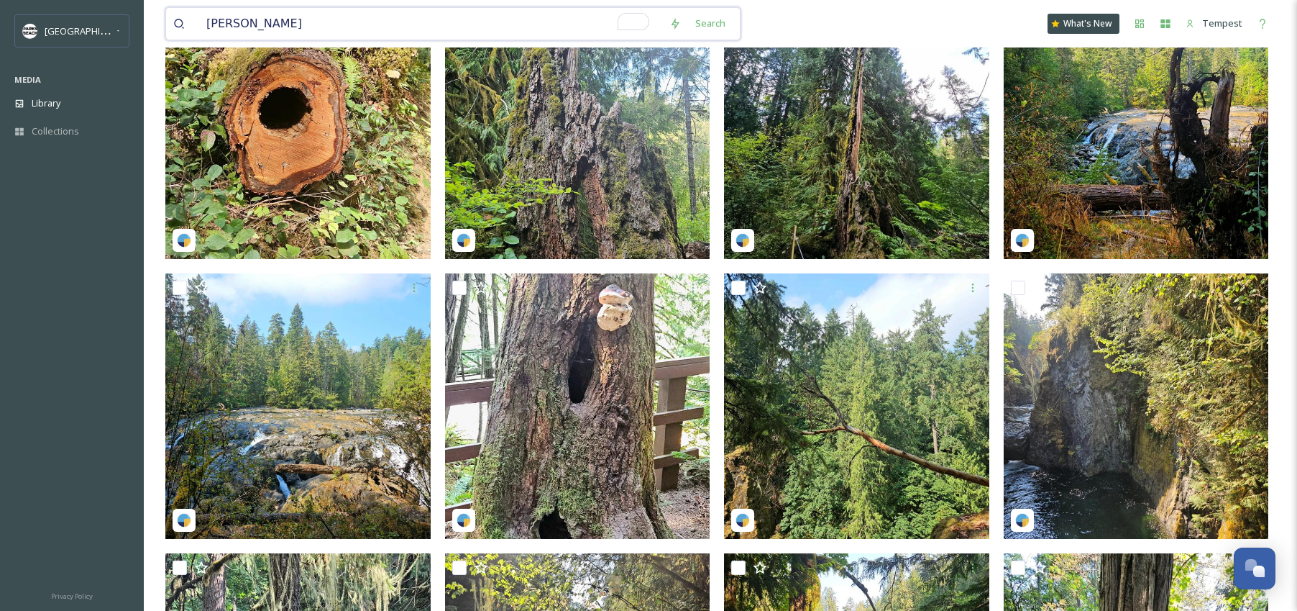
click at [312, 23] on input "[PERSON_NAME]" at bounding box center [430, 24] width 463 height 32
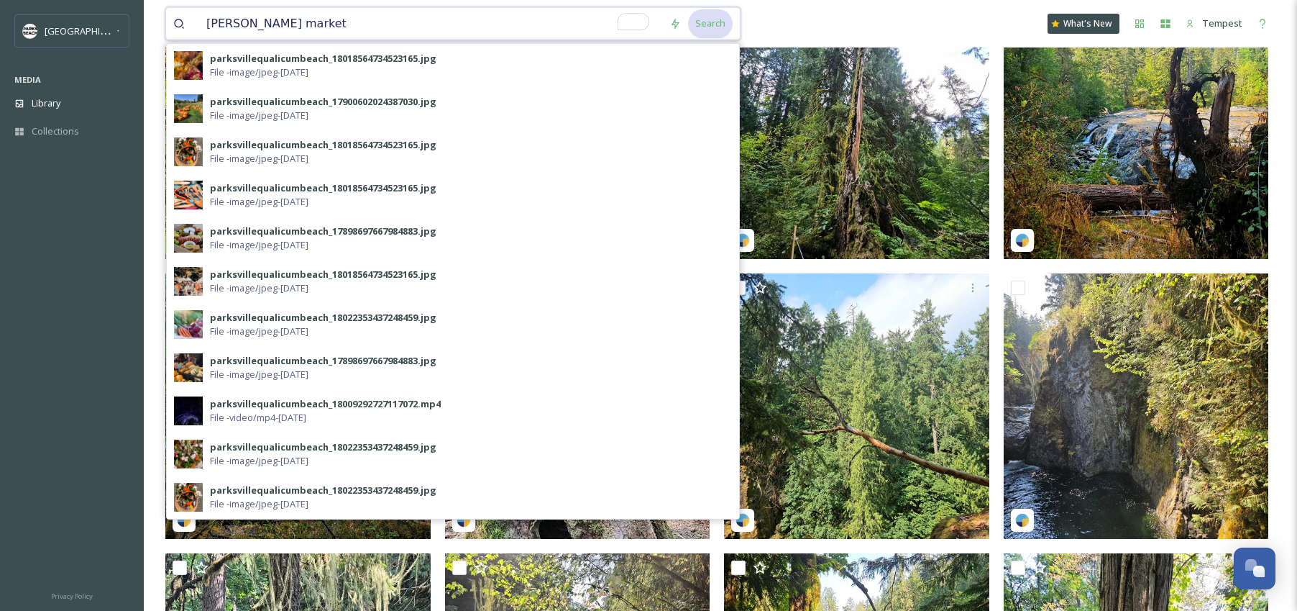
type input "[PERSON_NAME] market"
click at [723, 28] on div "Search" at bounding box center [710, 23] width 45 height 28
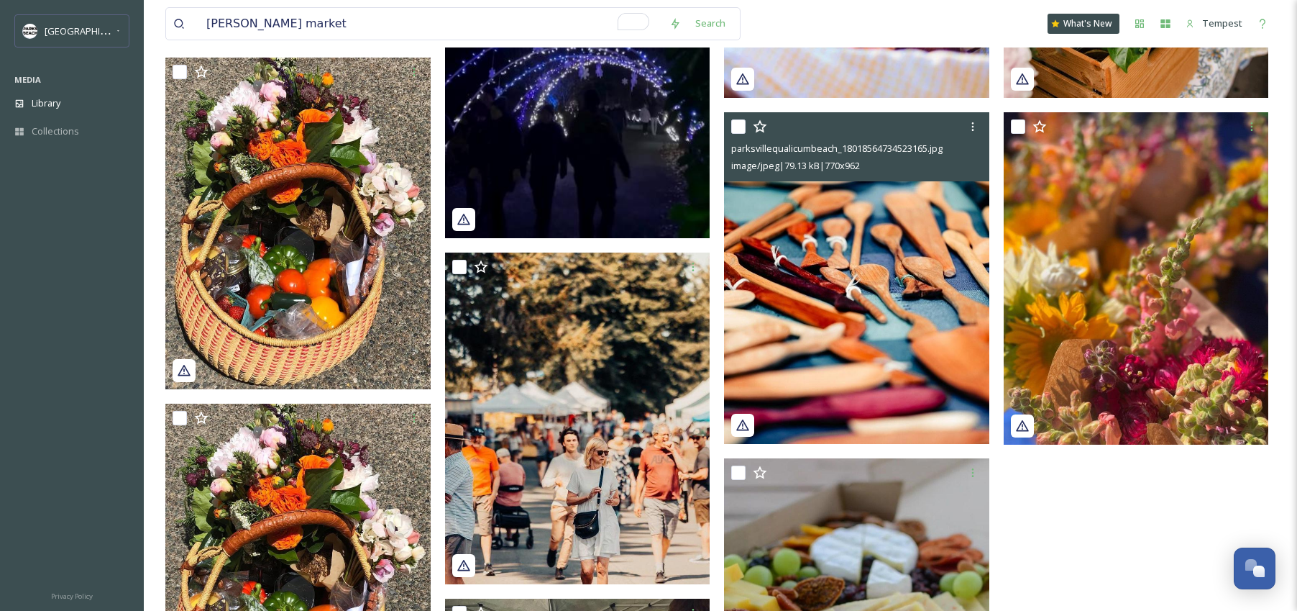
scroll to position [505, 0]
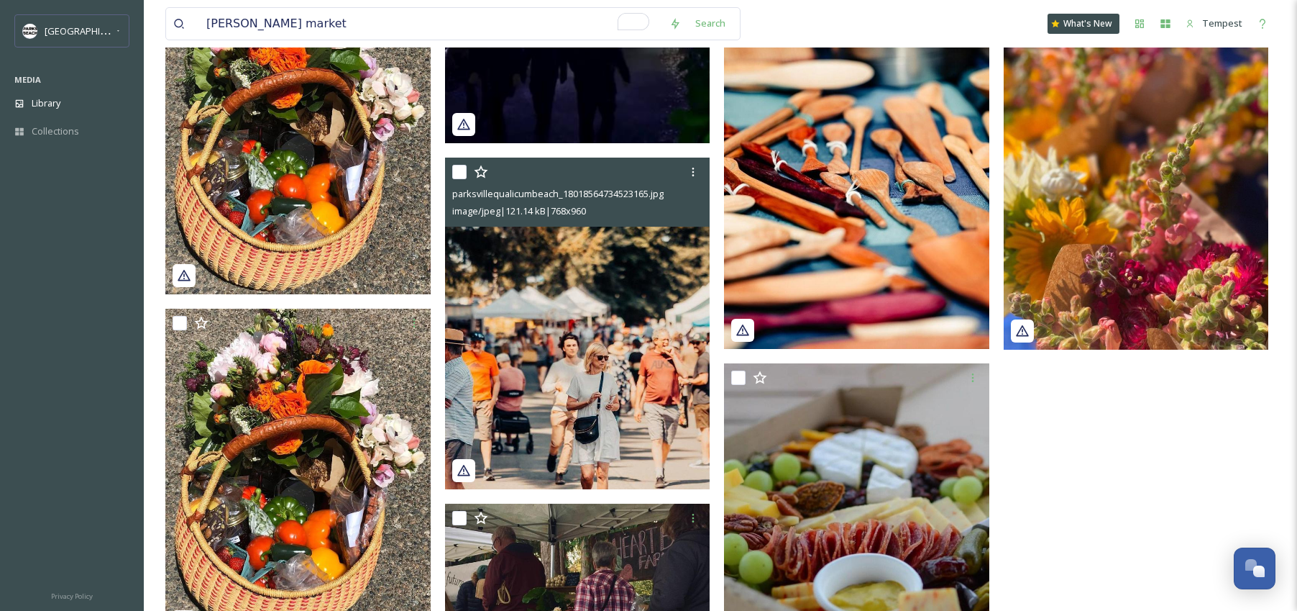
click at [641, 329] on img at bounding box center [577, 323] width 265 height 332
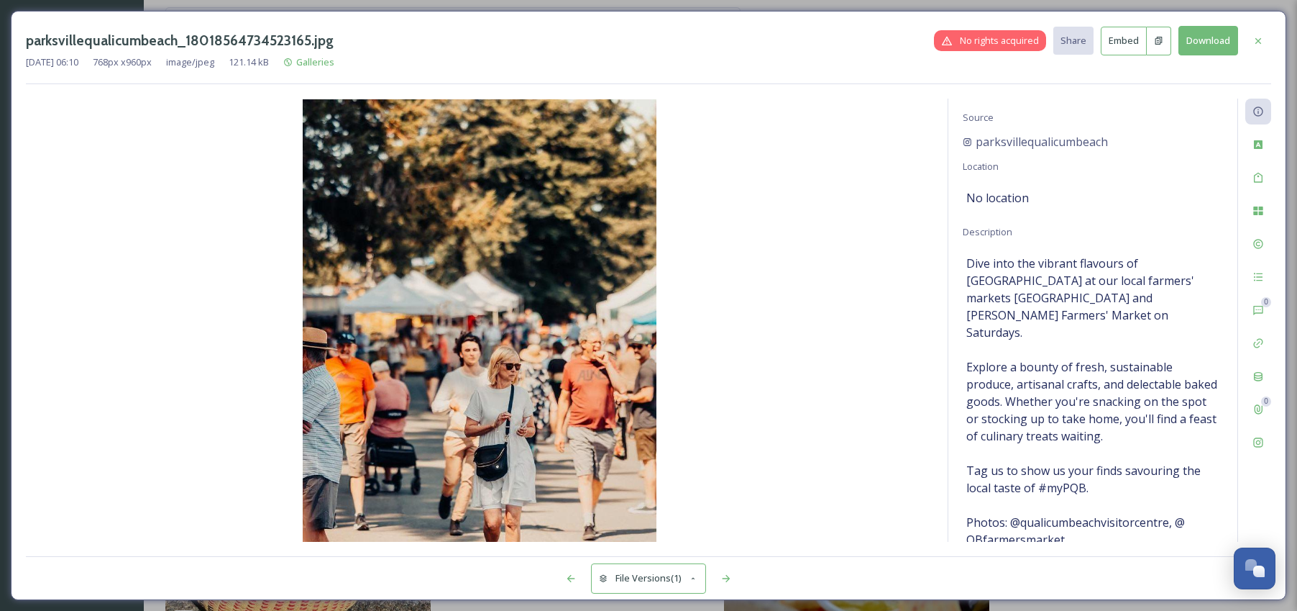
scroll to position [28, 0]
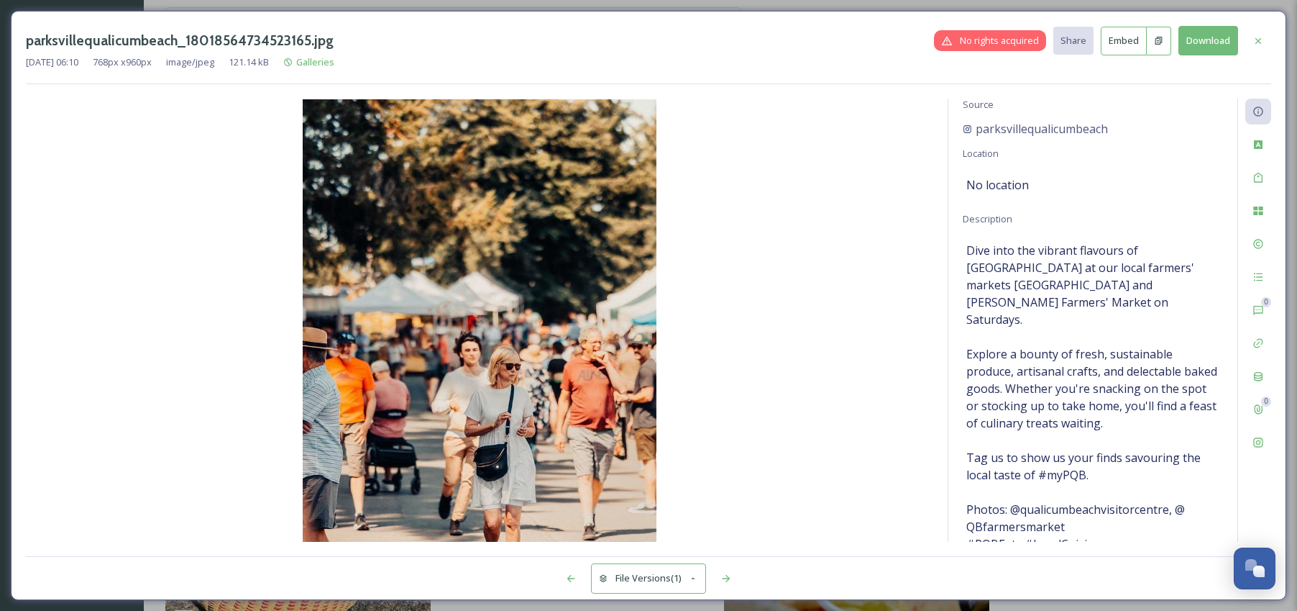
drag, startPoint x: 1261, startPoint y: 40, endPoint x: 1152, endPoint y: 142, distance: 149.1
click at [1261, 40] on icon at bounding box center [1259, 41] width 12 height 12
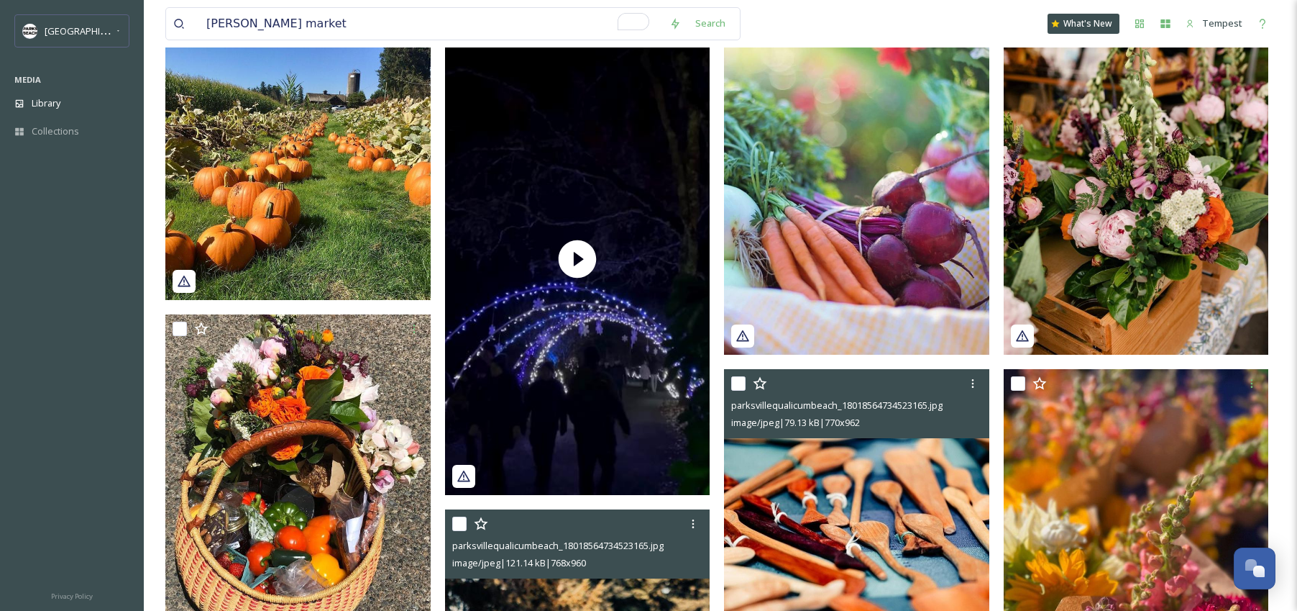
scroll to position [142, 0]
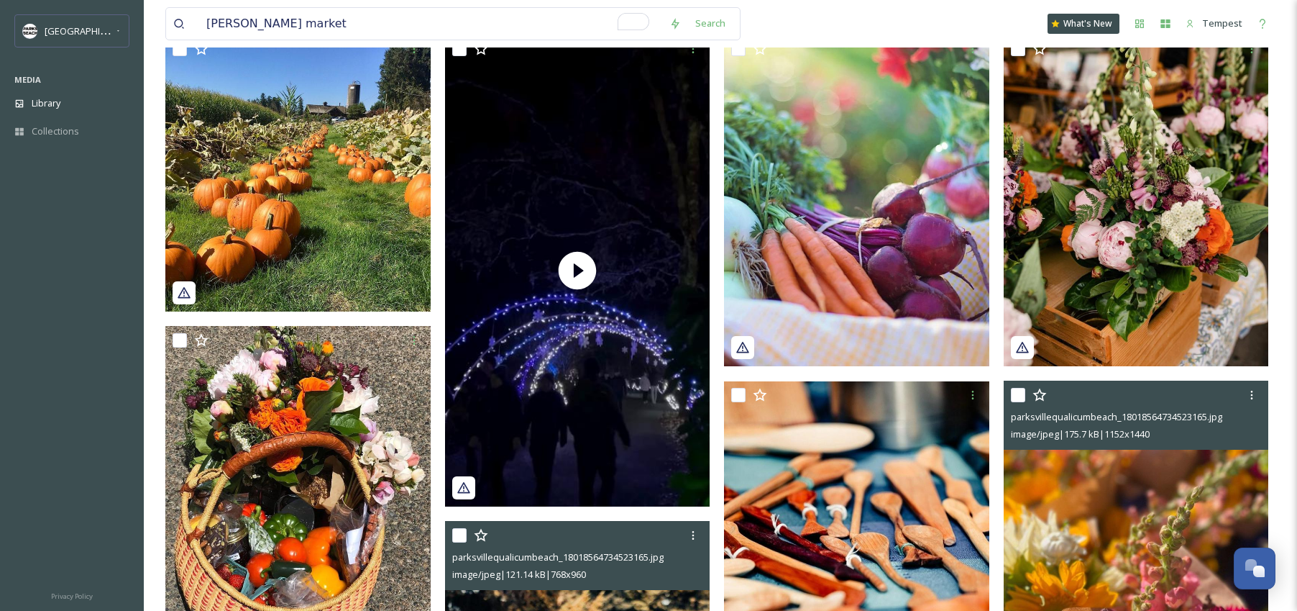
click at [1143, 462] on img at bounding box center [1136, 546] width 265 height 332
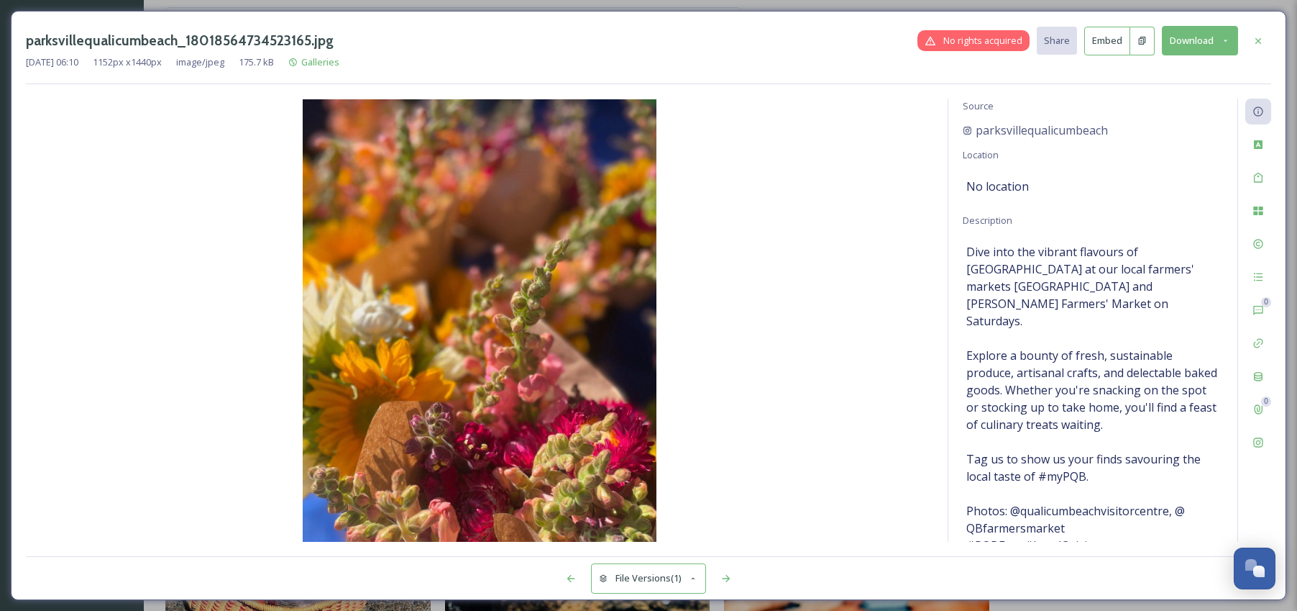
scroll to position [28, 0]
click at [1264, 40] on div at bounding box center [1258, 41] width 26 height 26
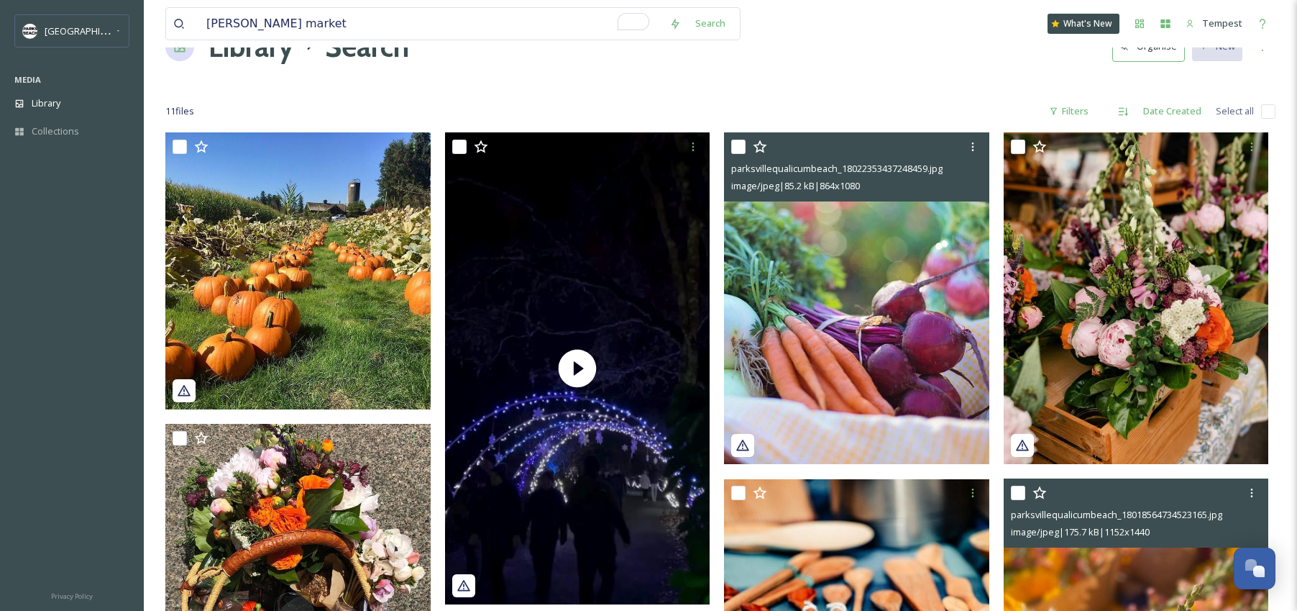
scroll to position [8, 0]
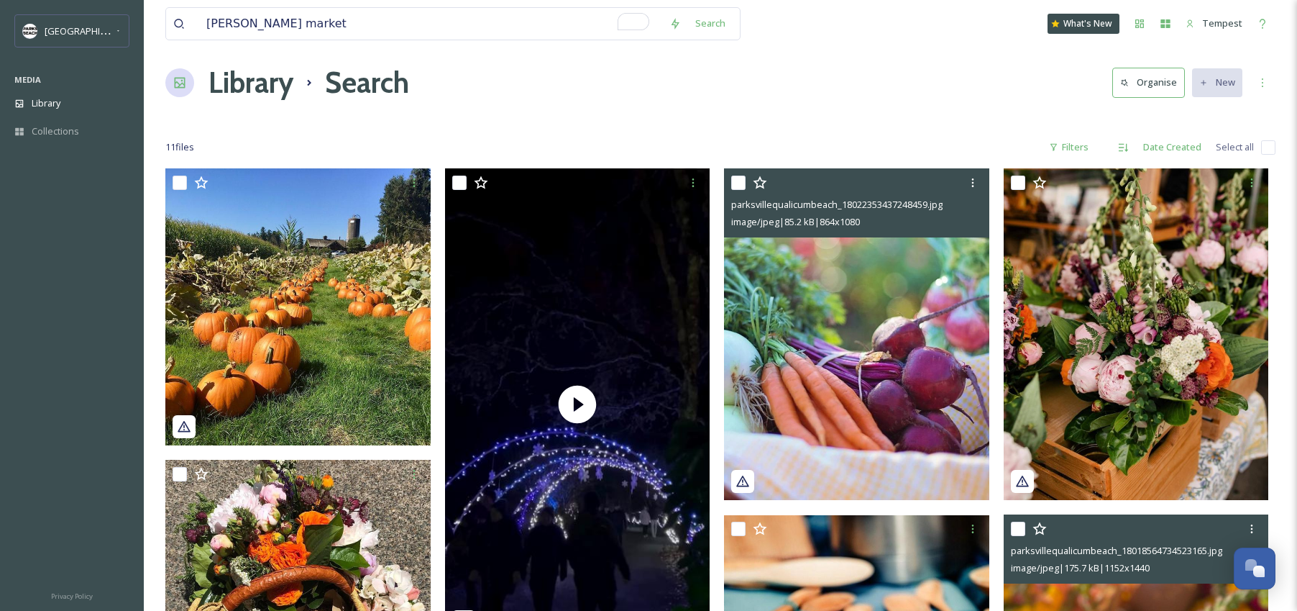
click at [909, 305] on img at bounding box center [856, 334] width 265 height 332
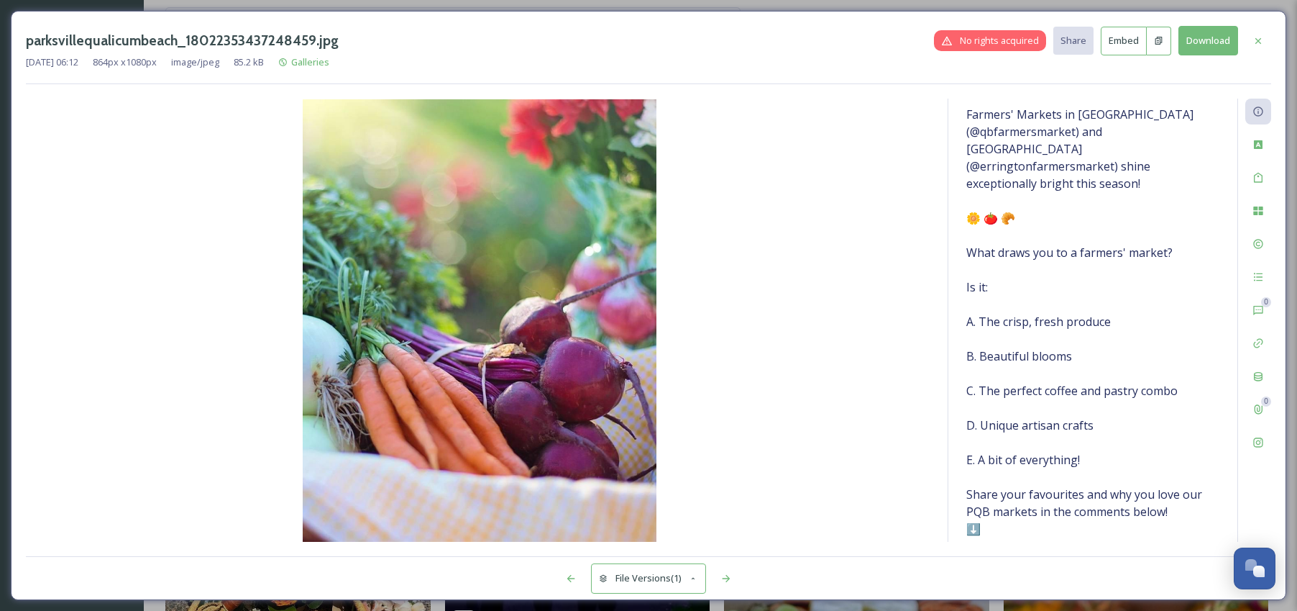
scroll to position [201, 0]
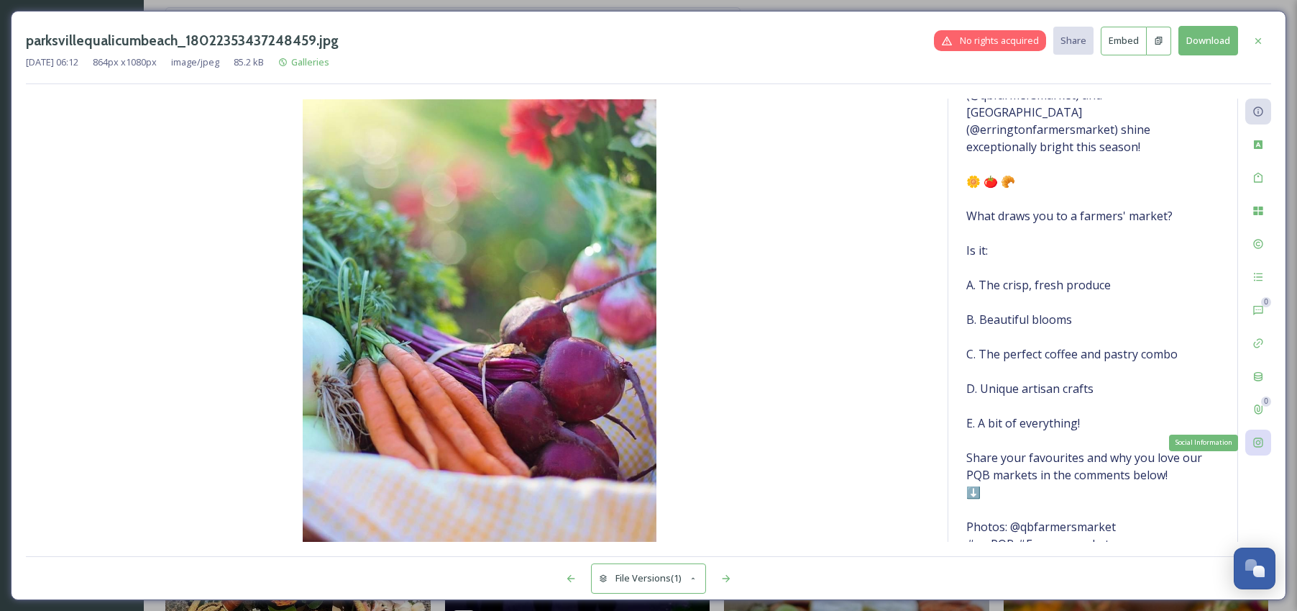
click at [1266, 441] on div "Social Information" at bounding box center [1258, 442] width 26 height 26
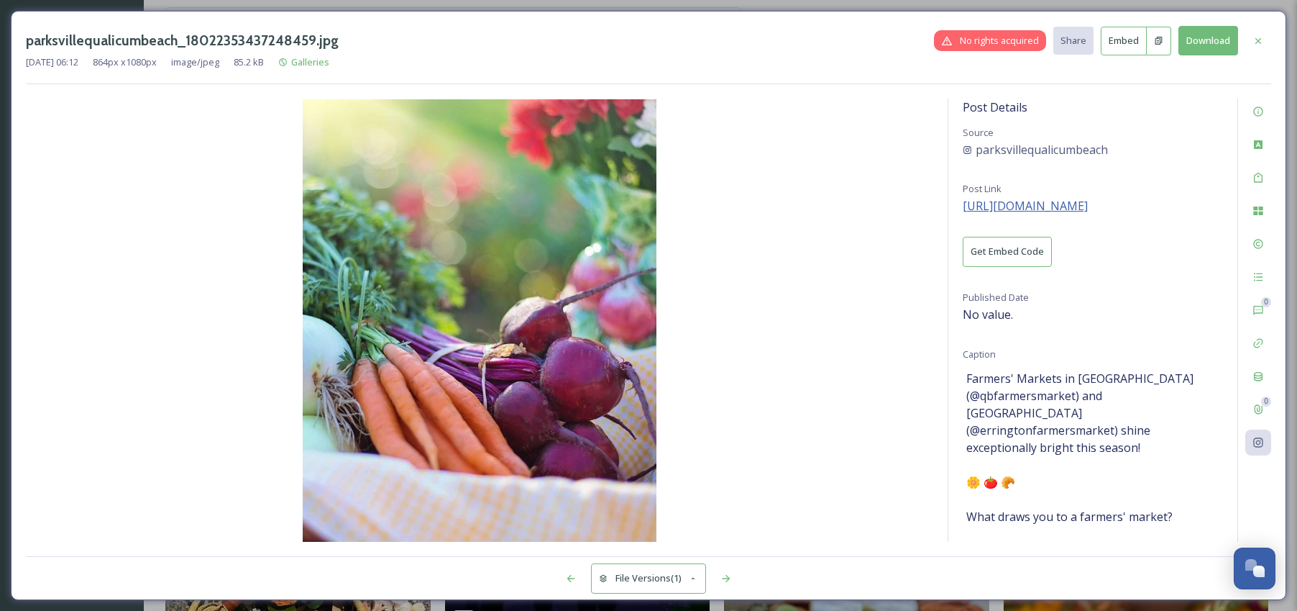
click at [1069, 211] on span "[URL][DOMAIN_NAME]" at bounding box center [1025, 206] width 125 height 16
click at [1261, 39] on icon at bounding box center [1259, 41] width 12 height 12
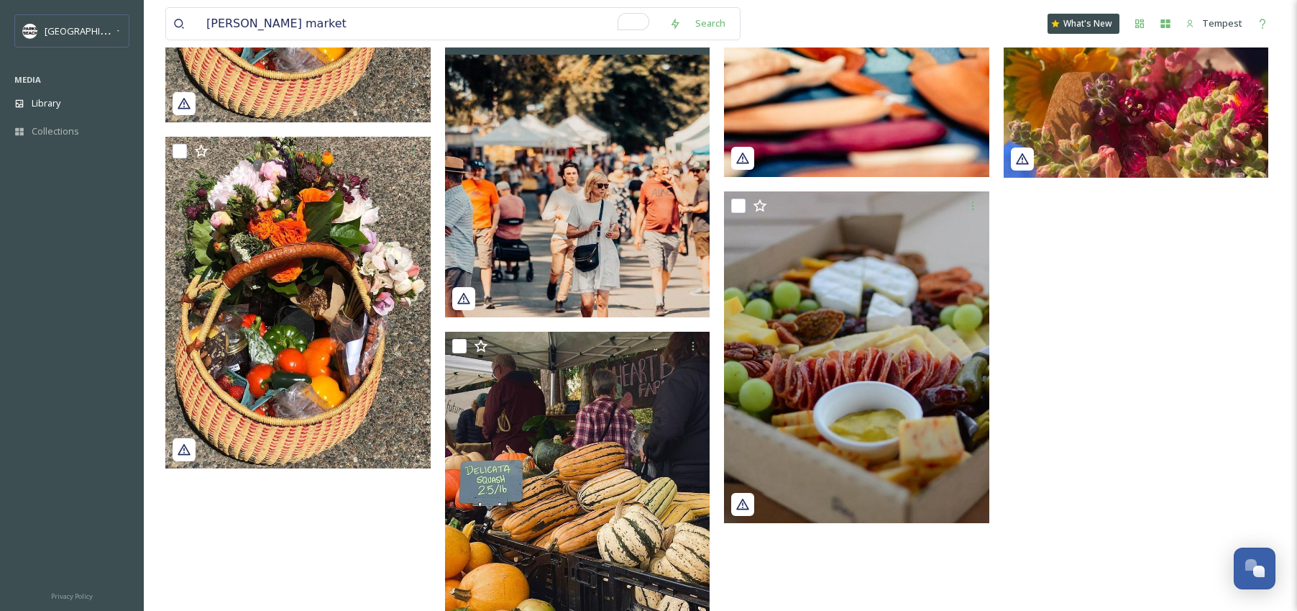
scroll to position [693, 0]
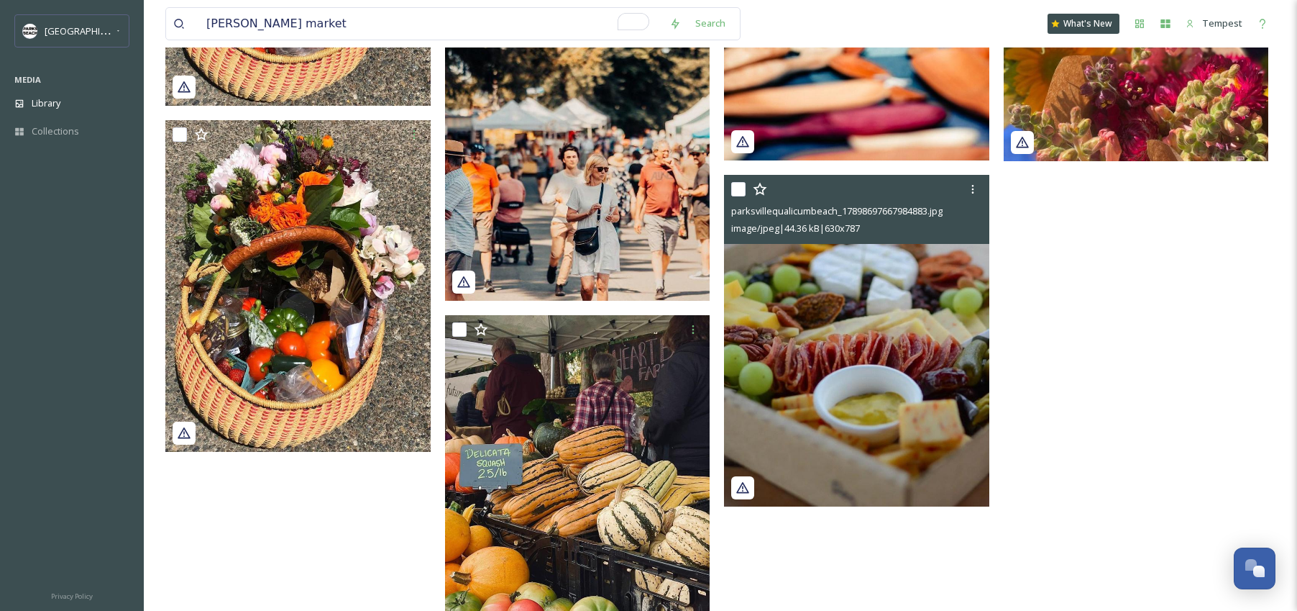
click at [907, 361] on img at bounding box center [856, 341] width 265 height 332
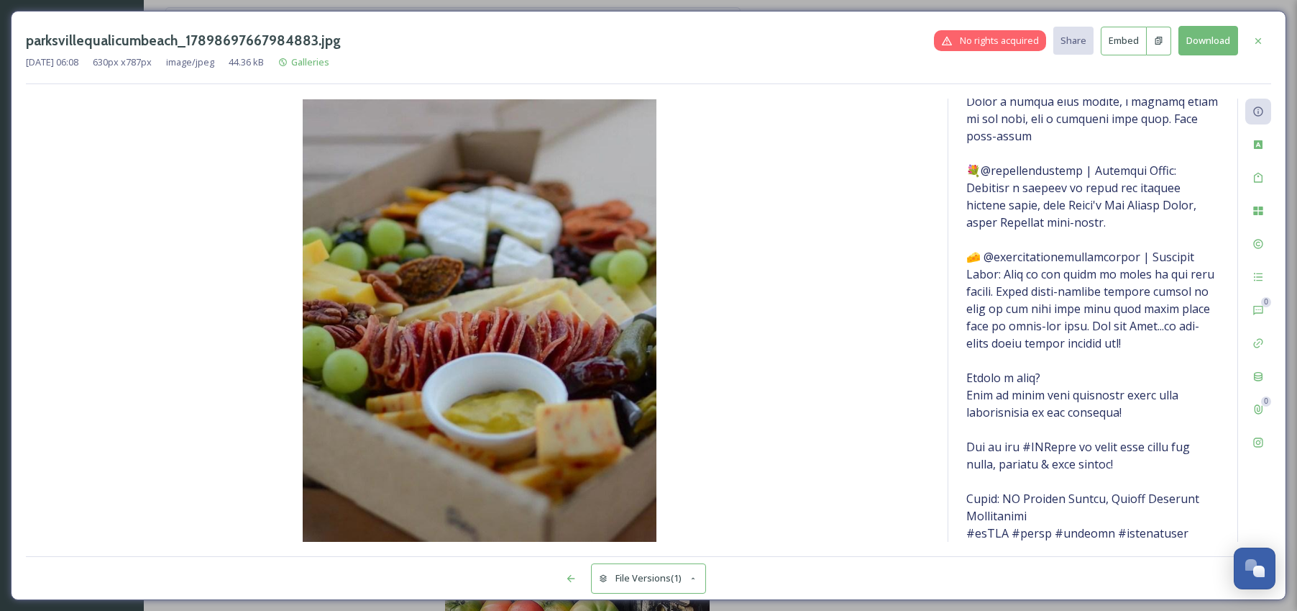
scroll to position [442, 0]
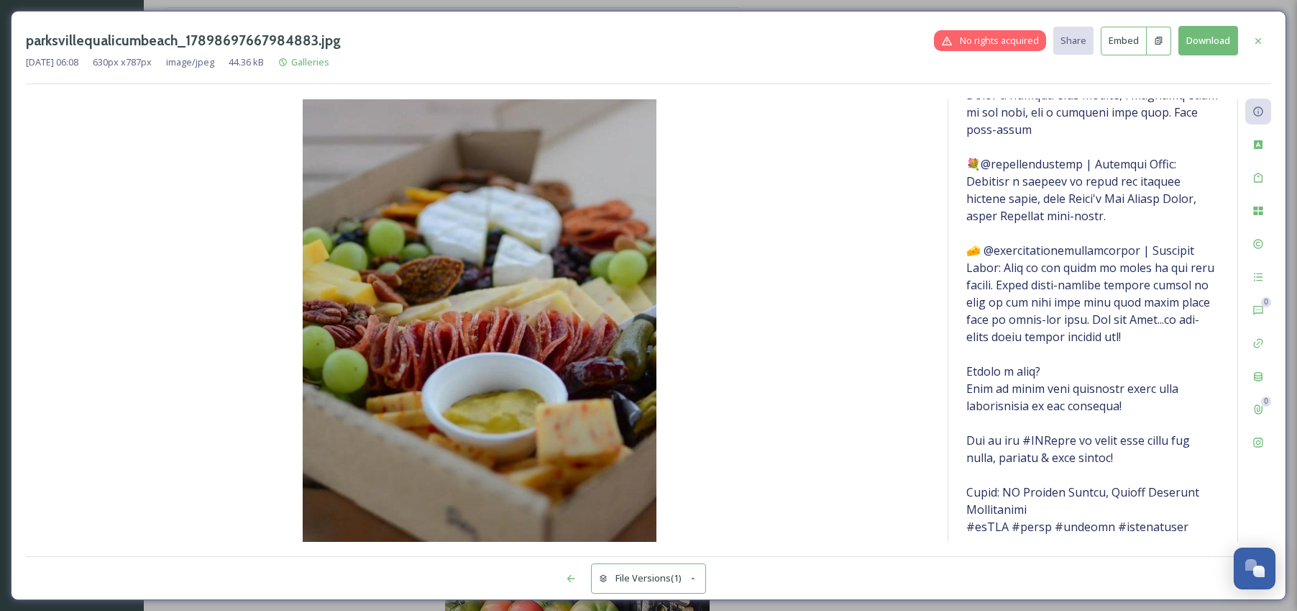
click at [1261, 43] on icon at bounding box center [1259, 41] width 12 height 12
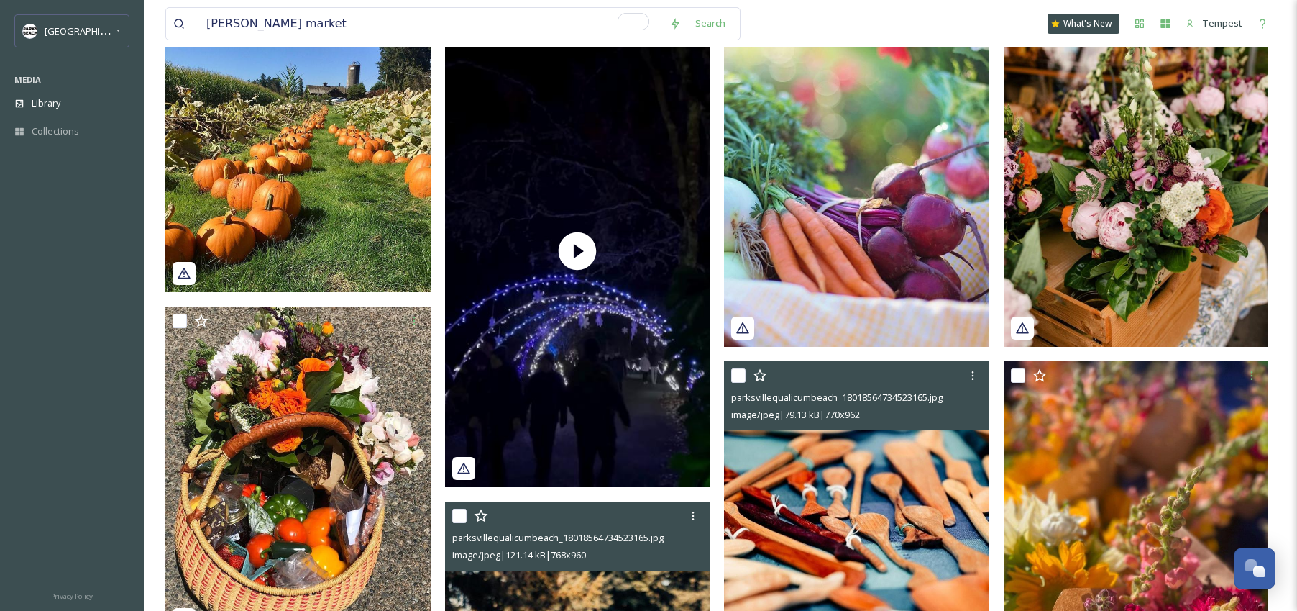
scroll to position [155, 0]
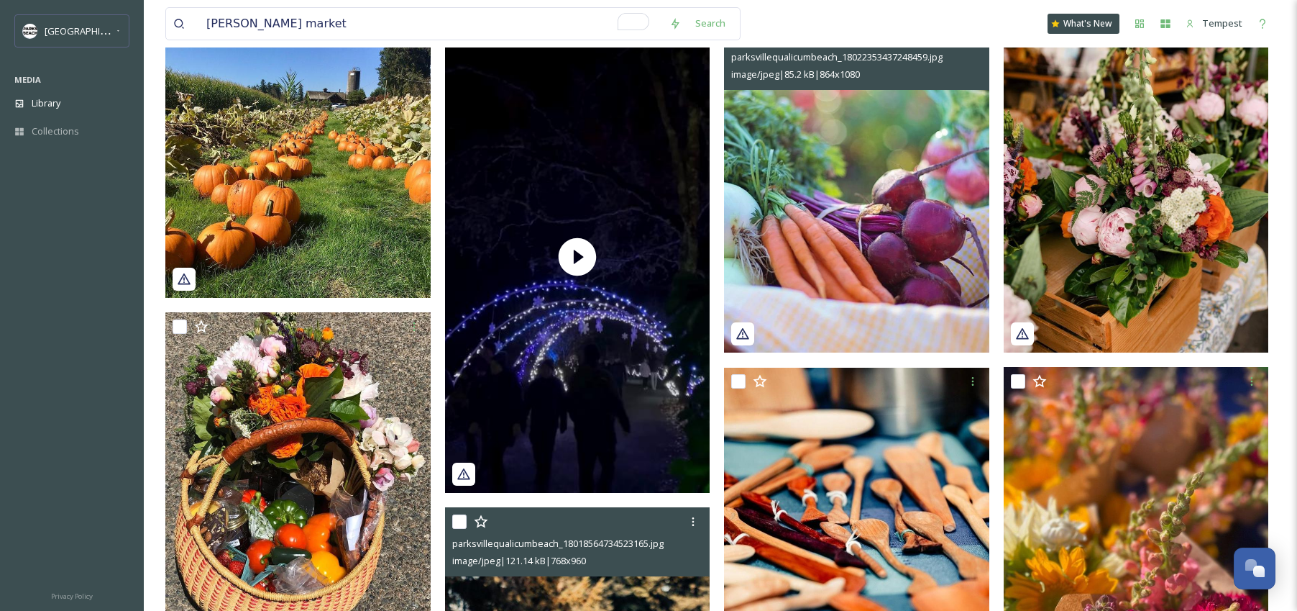
click at [871, 278] on img at bounding box center [856, 187] width 265 height 332
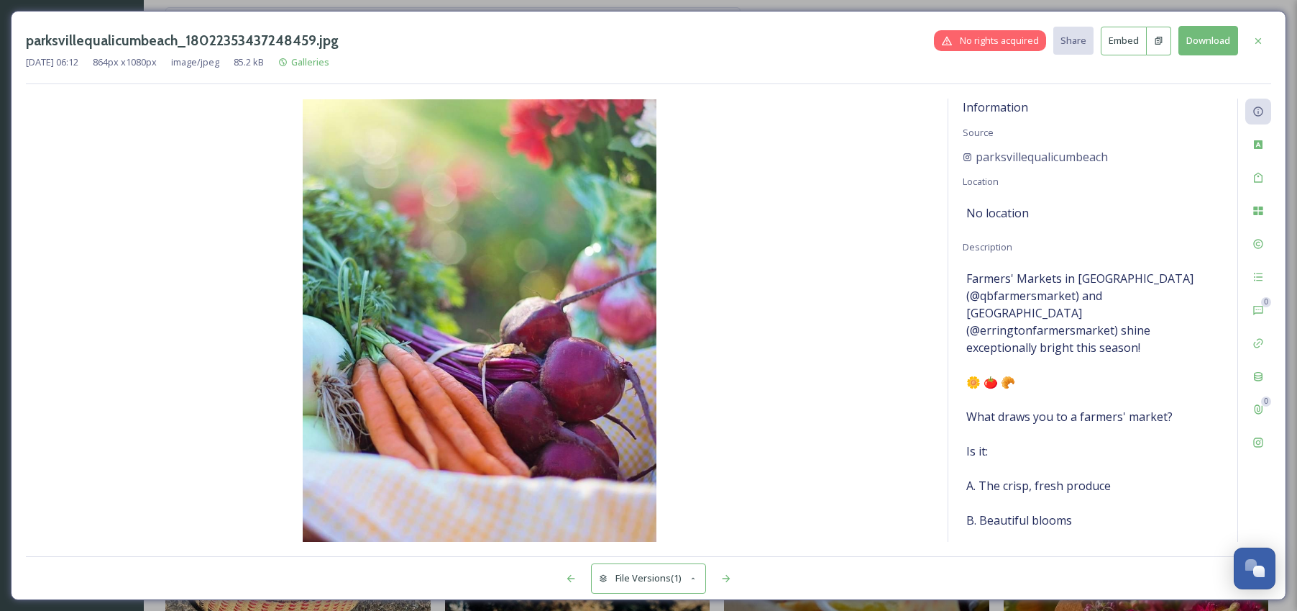
click at [1209, 43] on button "Download" at bounding box center [1209, 40] width 60 height 29
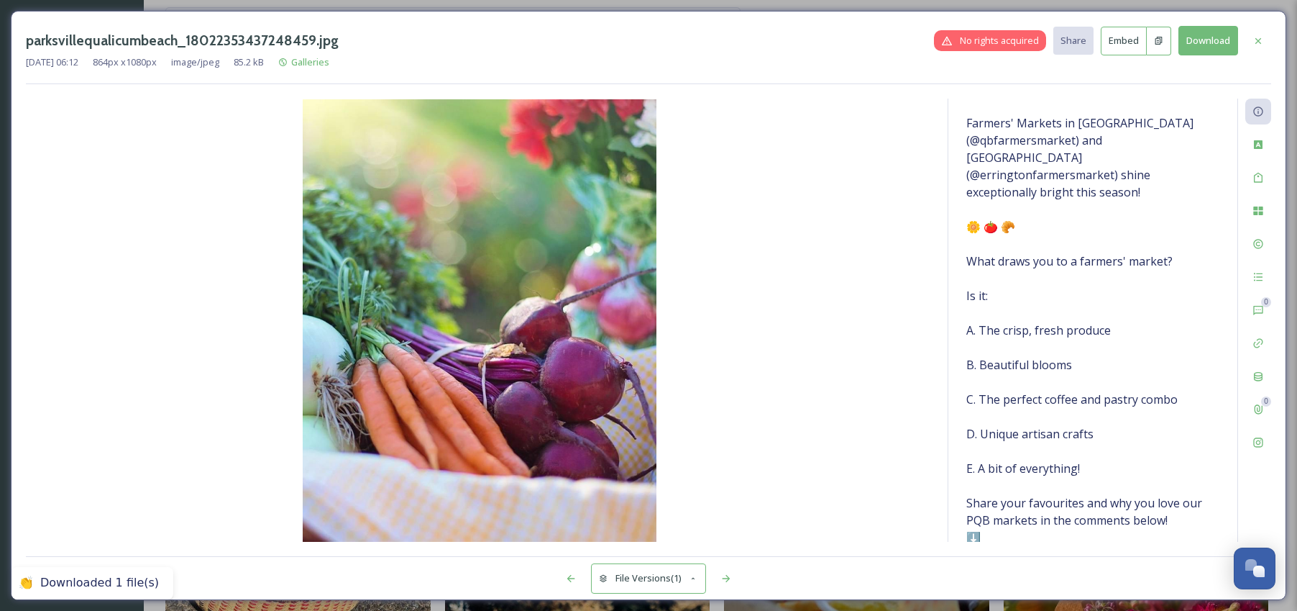
scroll to position [201, 0]
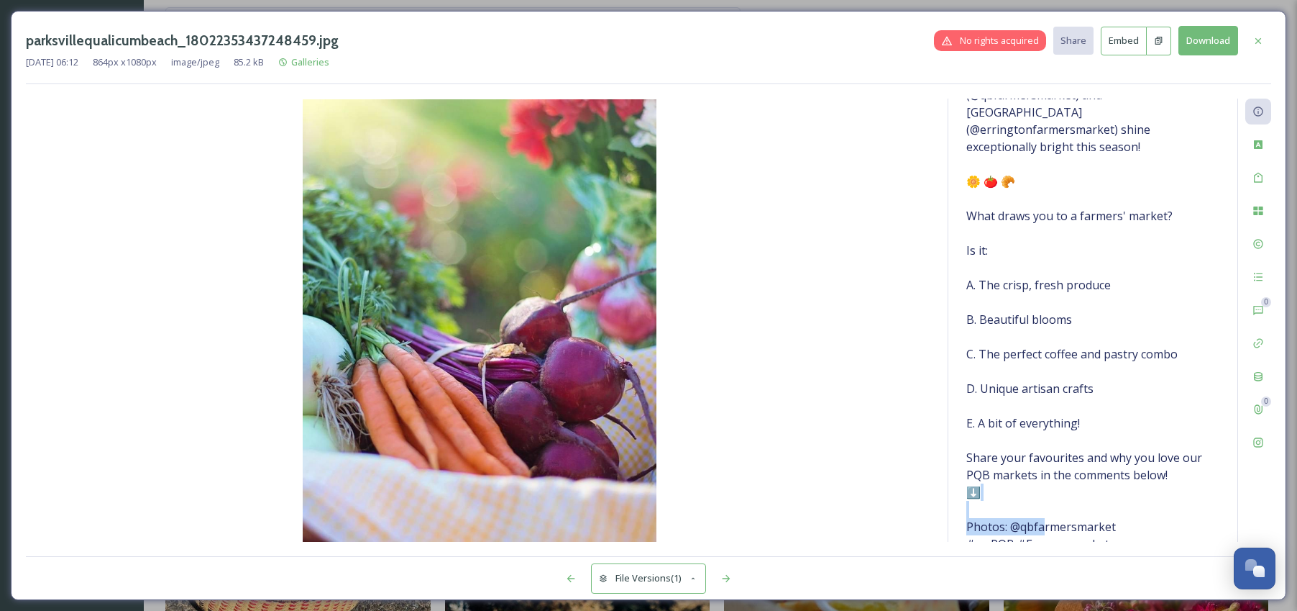
drag, startPoint x: 1120, startPoint y: 514, endPoint x: 1011, endPoint y: 509, distance: 109.4
click at [1010, 509] on span "Farmers' Markets in [GEOGRAPHIC_DATA] (@qbfarmersmarket) and [GEOGRAPHIC_DATA] …" at bounding box center [1092, 310] width 253 height 483
copy span "farmersmarket #m"
click at [1259, 45] on icon at bounding box center [1259, 41] width 12 height 12
